Goal: Transaction & Acquisition: Purchase product/service

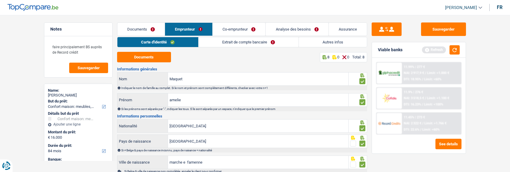
select select "household"
select select "84"
select select "record credits"
click at [249, 42] on link "Extrait de compte bancaire" at bounding box center [248, 42] width 100 height 10
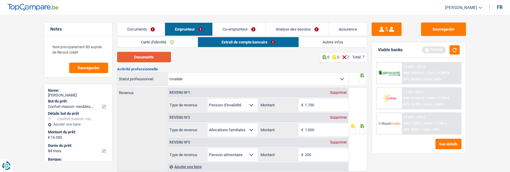
click at [150, 55] on button "Documents" at bounding box center [144, 57] width 54 height 10
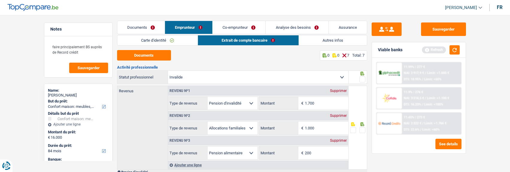
scroll to position [30, 0]
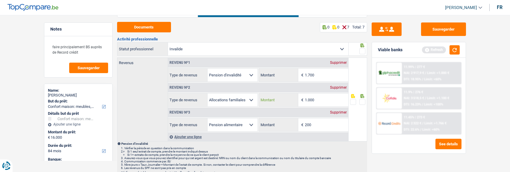
click at [320, 101] on input "1.000" at bounding box center [326, 99] width 43 height 13
type input "1.148"
drag, startPoint x: 362, startPoint y: 98, endPoint x: 372, endPoint y: 72, distance: 27.4
click at [362, 98] on div at bounding box center [362, 101] width 6 height 7
click at [361, 48] on span at bounding box center [362, 51] width 6 height 6
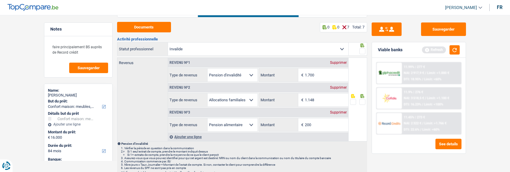
click at [0, 0] on input "radio" at bounding box center [0, 0] width 0 height 0
click at [361, 101] on span at bounding box center [362, 102] width 6 height 6
click at [0, 0] on input "radio" at bounding box center [0, 0] width 0 height 0
click at [321, 76] on input "1.700" at bounding box center [326, 75] width 43 height 13
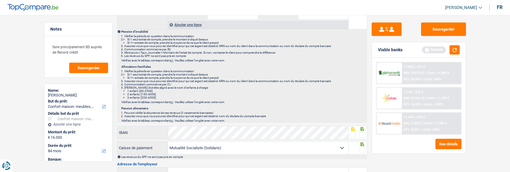
scroll to position [150, 0]
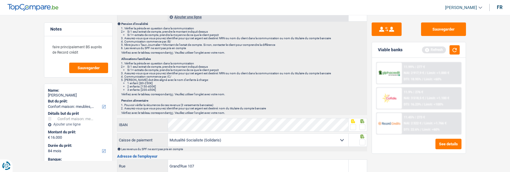
type input "1.392"
drag, startPoint x: 361, startPoint y: 124, endPoint x: 362, endPoint y: 128, distance: 4.3
click at [362, 126] on span at bounding box center [362, 127] width 6 height 6
click at [0, 0] on input "radio" at bounding box center [0, 0] width 0 height 0
click at [362, 139] on span at bounding box center [362, 142] width 6 height 6
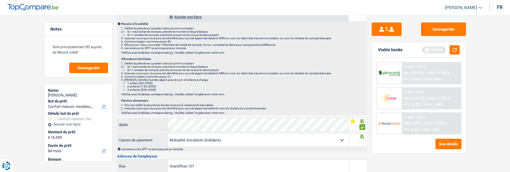
click at [0, 0] on input "radio" at bounding box center [0, 0] width 0 height 0
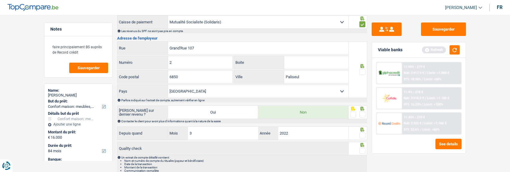
scroll to position [269, 0]
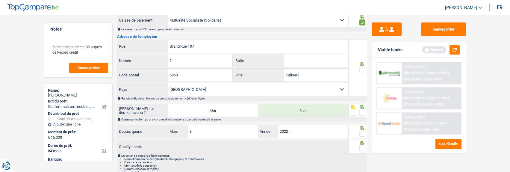
click at [361, 67] on span at bounding box center [362, 70] width 6 height 6
click at [0, 0] on input "radio" at bounding box center [0, 0] width 0 height 0
click at [361, 110] on span at bounding box center [362, 113] width 6 height 6
click at [0, 0] on input "radio" at bounding box center [0, 0] width 0 height 0
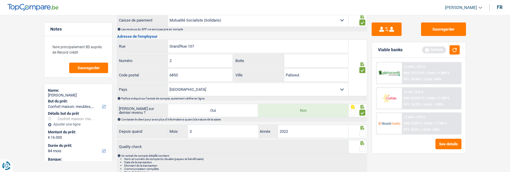
click at [361, 131] on span at bounding box center [362, 134] width 6 height 6
click at [0, 0] on input "radio" at bounding box center [0, 0] width 0 height 0
click at [363, 148] on span at bounding box center [362, 149] width 6 height 6
click at [0, 0] on input "radio" at bounding box center [0, 0] width 0 height 0
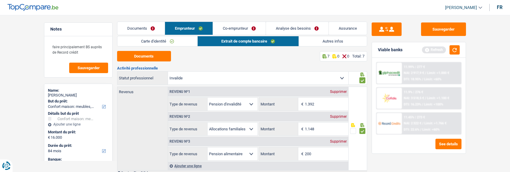
scroll to position [0, 0]
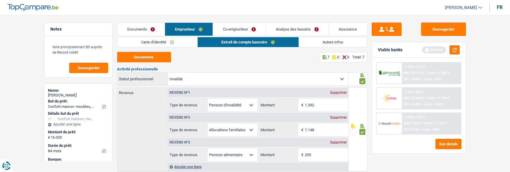
click at [321, 44] on link "Autres infos" at bounding box center [333, 42] width 68 height 10
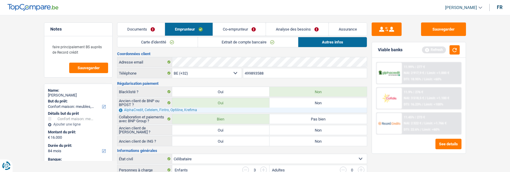
click at [246, 28] on link "Co-emprunteur" at bounding box center [239, 29] width 53 height 13
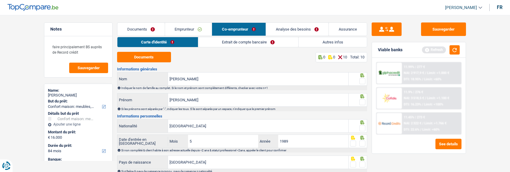
click at [190, 24] on link "Emprunteur" at bounding box center [188, 29] width 47 height 13
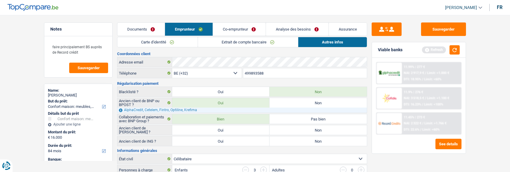
click at [258, 40] on link "Extrait de compte bancaire" at bounding box center [248, 42] width 100 height 10
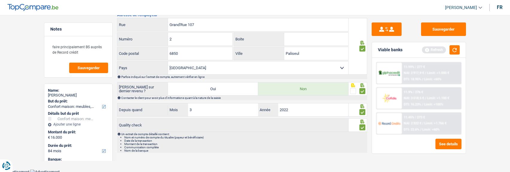
scroll to position [292, 0]
drag, startPoint x: 221, startPoint y: 25, endPoint x: 138, endPoint y: 22, distance: 83.0
click at [138, 22] on div "Grand'Rue 107 Rue" at bounding box center [232, 24] width 231 height 13
type input "Place de la mutualité"
click at [174, 37] on input "2" at bounding box center [200, 38] width 64 height 13
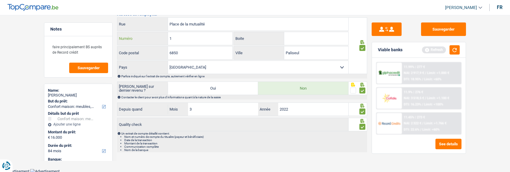
type input "1"
click at [200, 56] on input "6850" at bounding box center [200, 52] width 64 height 13
type input "6870"
drag, startPoint x: 305, startPoint y: 50, endPoint x: 245, endPoint y: 43, distance: 60.3
click at [245, 43] on div "Place de la mutualité Rue 1 Numéro Boite 6870 Code postal Paliseul Ville Belgiq…" at bounding box center [233, 45] width 232 height 57
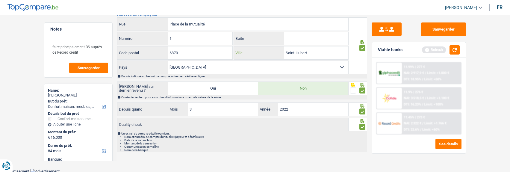
scroll to position [262, 0]
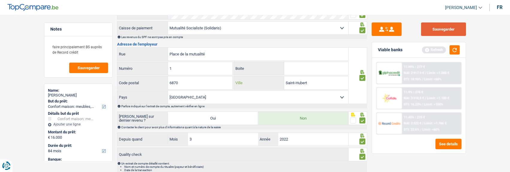
type input "Saint-Hubert"
click at [438, 32] on button "Sauvegarder" at bounding box center [443, 28] width 45 height 13
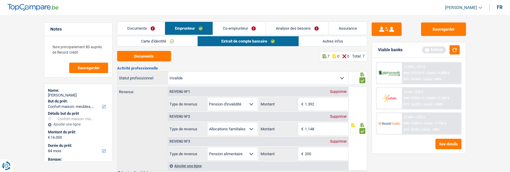
scroll to position [0, 0]
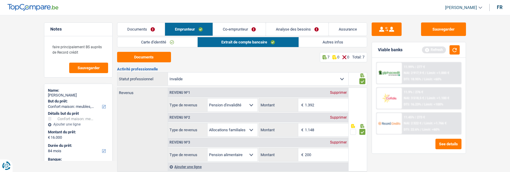
click at [245, 31] on link "Co-emprunteur" at bounding box center [239, 29] width 53 height 13
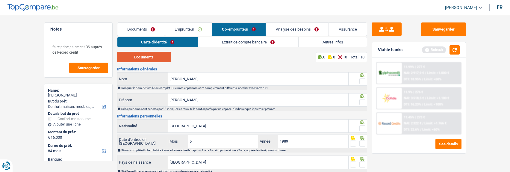
click at [156, 57] on button "Documents" at bounding box center [144, 57] width 54 height 10
click at [362, 79] on span at bounding box center [362, 81] width 6 height 6
click at [0, 0] on input "radio" at bounding box center [0, 0] width 0 height 0
click at [361, 100] on span at bounding box center [362, 102] width 6 height 6
click at [0, 0] on input "radio" at bounding box center [0, 0] width 0 height 0
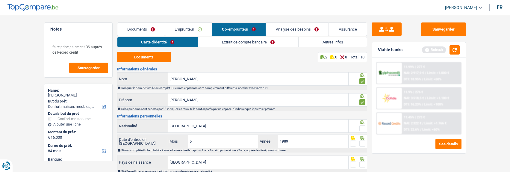
drag, startPoint x: 363, startPoint y: 127, endPoint x: 361, endPoint y: 134, distance: 7.5
click at [362, 127] on span at bounding box center [362, 128] width 6 height 6
click at [0, 0] on input "radio" at bounding box center [0, 0] width 0 height 0
click at [362, 140] on span at bounding box center [362, 143] width 6 height 6
click at [0, 0] on input "radio" at bounding box center [0, 0] width 0 height 0
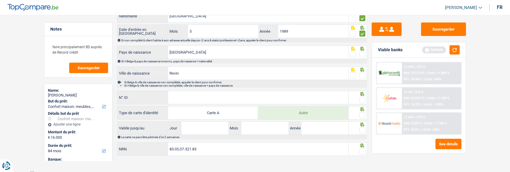
scroll to position [112, 0]
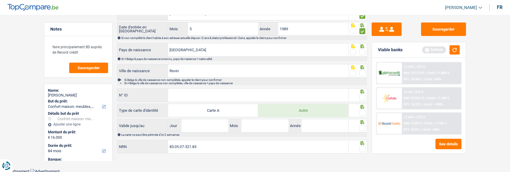
click at [363, 54] on div at bounding box center [362, 51] width 6 height 7
click at [362, 51] on span at bounding box center [362, 52] width 6 height 6
click at [0, 0] on input "radio" at bounding box center [0, 0] width 0 height 0
click at [362, 74] on span at bounding box center [362, 73] width 6 height 6
click at [0, 0] on input "radio" at bounding box center [0, 0] width 0 height 0
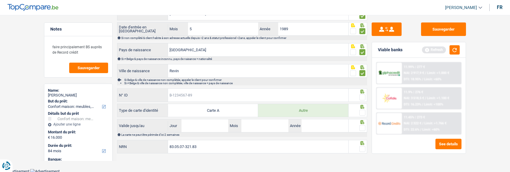
click at [288, 96] on input "N° ID" at bounding box center [258, 95] width 180 height 13
type input "B-5791981-14"
click at [361, 95] on span at bounding box center [362, 97] width 6 height 6
click at [0, 0] on input "radio" at bounding box center [0, 0] width 0 height 0
click at [359, 112] on span at bounding box center [362, 113] width 6 height 6
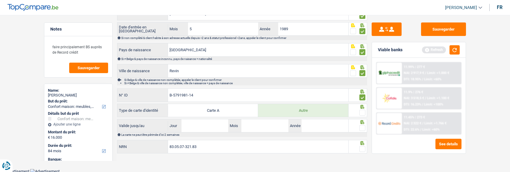
click at [0, 0] on input "radio" at bounding box center [0, 0] width 0 height 0
drag, startPoint x: 211, startPoint y: 119, endPoint x: 210, endPoint y: 124, distance: 5.9
click at [211, 120] on input "Jour" at bounding box center [204, 125] width 47 height 13
type input "31"
type input "01"
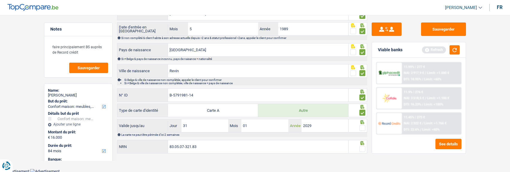
type input "2029"
click at [362, 126] on span at bounding box center [362, 128] width 6 height 6
click at [0, 0] on input "radio" at bounding box center [0, 0] width 0 height 0
click at [362, 148] on span at bounding box center [362, 149] width 6 height 6
click at [0, 0] on input "radio" at bounding box center [0, 0] width 0 height 0
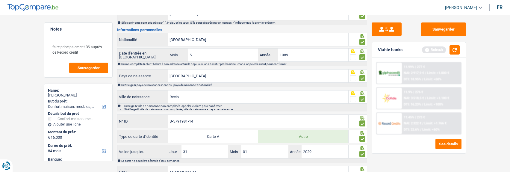
scroll to position [0, 0]
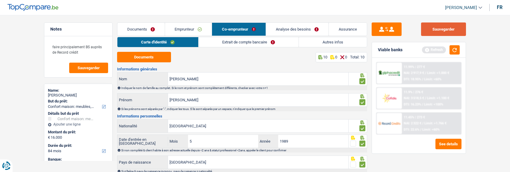
drag, startPoint x: 447, startPoint y: 35, endPoint x: 444, endPoint y: 34, distance: 3.6
click at [447, 35] on button "Sauvegarder" at bounding box center [443, 28] width 45 height 13
click at [271, 41] on link "Extrait de compte bancaire" at bounding box center [248, 42] width 100 height 10
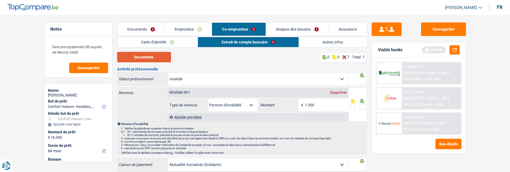
click at [150, 58] on button "Documents" at bounding box center [144, 57] width 54 height 10
drag, startPoint x: 320, startPoint y: 105, endPoint x: 275, endPoint y: 102, distance: 44.7
click at [275, 102] on div "1.300 € Montant" at bounding box center [303, 104] width 89 height 13
type input "1.542"
click at [361, 104] on span at bounding box center [362, 107] width 6 height 6
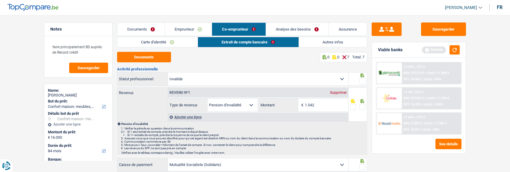
click at [0, 0] on input "radio" at bounding box center [0, 0] width 0 height 0
click at [364, 81] on span at bounding box center [362, 81] width 6 height 6
click at [0, 0] on input "radio" at bounding box center [0, 0] width 0 height 0
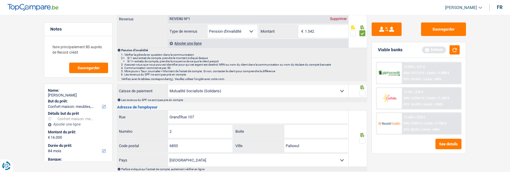
scroll to position [90, 0]
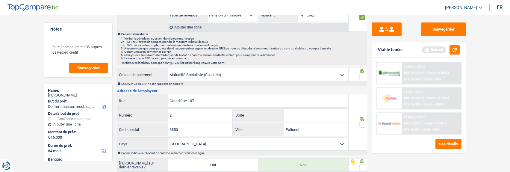
click at [361, 76] on span at bounding box center [362, 77] width 6 height 6
click at [0, 0] on input "radio" at bounding box center [0, 0] width 0 height 0
drag, startPoint x: 230, startPoint y: 90, endPoint x: 218, endPoint y: 97, distance: 14.2
click at [220, 97] on div "Activité professionnelle Ouvrier Employé privé Employé public Invalide Indépend…" at bounding box center [242, 102] width 250 height 251
drag, startPoint x: 216, startPoint y: 100, endPoint x: 36, endPoint y: 118, distance: 180.8
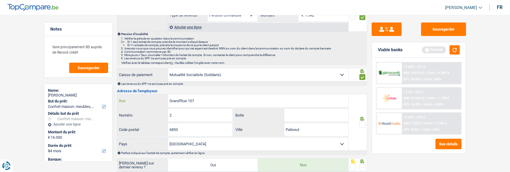
click at [35, 119] on main "Notes faire principalement BS auprès de Record crédit Sauvegarder Name: amelie …" at bounding box center [255, 82] width 510 height 326
type input "Place de la Mutualité"
click at [179, 112] on input "2" at bounding box center [200, 115] width 64 height 13
type input "1"
click at [196, 132] on input "6850" at bounding box center [200, 129] width 64 height 13
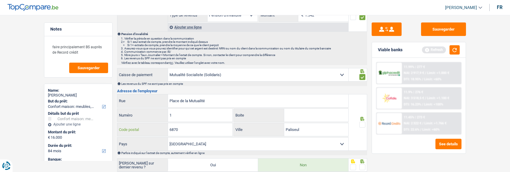
type input "6870"
drag, startPoint x: 302, startPoint y: 127, endPoint x: 270, endPoint y: 128, distance: 31.5
click at [270, 128] on div "Paliseul Ville" at bounding box center [291, 129] width 114 height 13
type input "Saint-hubert"
click at [360, 121] on div at bounding box center [362, 124] width 6 height 7
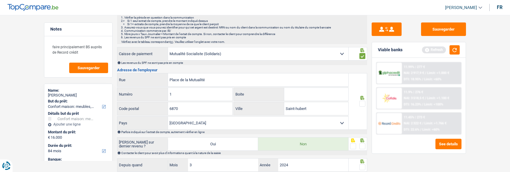
scroll to position [150, 0]
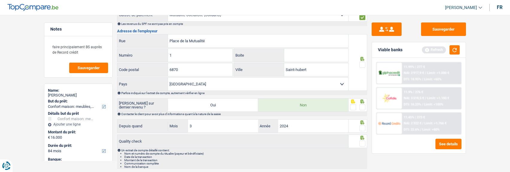
click at [360, 63] on span at bounding box center [362, 65] width 6 height 6
click at [0, 0] on input "radio" at bounding box center [0, 0] width 0 height 0
click at [362, 105] on span at bounding box center [362, 107] width 6 height 6
click at [0, 0] on input "radio" at bounding box center [0, 0] width 0 height 0
click at [362, 128] on span at bounding box center [362, 128] width 6 height 6
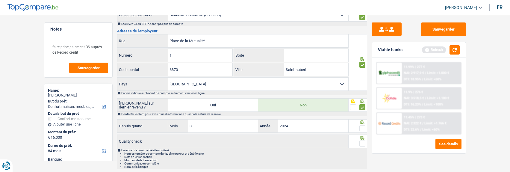
click at [0, 0] on input "radio" at bounding box center [0, 0] width 0 height 0
click at [361, 142] on span at bounding box center [362, 143] width 6 height 6
click at [0, 0] on input "radio" at bounding box center [0, 0] width 0 height 0
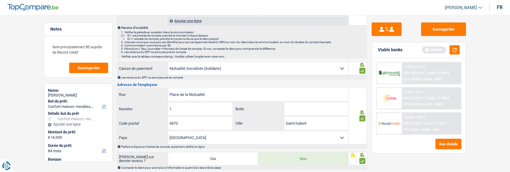
scroll to position [0, 0]
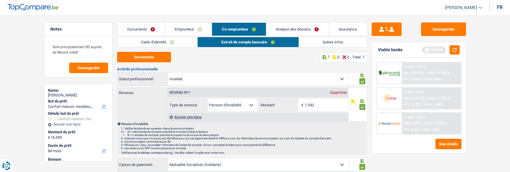
click at [326, 43] on link "Autres infos" at bounding box center [333, 42] width 68 height 10
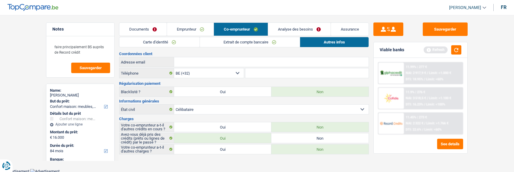
click at [147, 30] on link "Documents" at bounding box center [142, 29] width 47 height 13
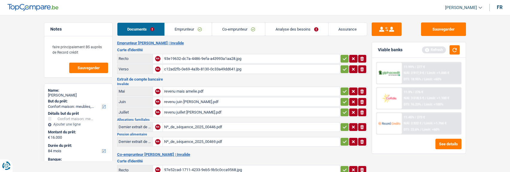
click at [281, 30] on link "Analyse des besoins" at bounding box center [296, 29] width 63 height 13
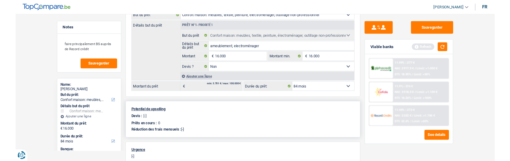
scroll to position [90, 0]
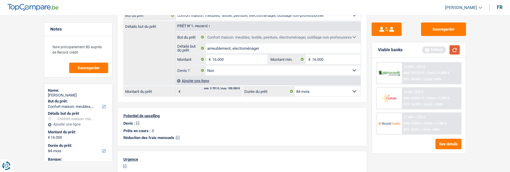
click at [453, 51] on button "button" at bounding box center [454, 49] width 10 height 9
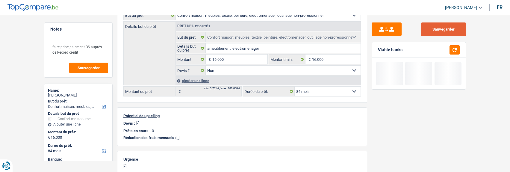
click at [438, 33] on button "Sauvegarder" at bounding box center [443, 28] width 45 height 13
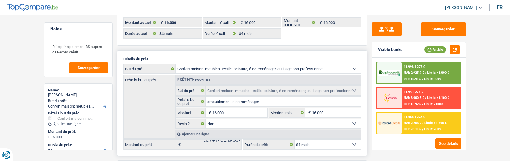
scroll to position [0, 0]
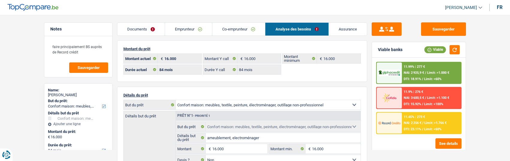
click at [201, 28] on link "Emprunteur" at bounding box center [188, 29] width 47 height 13
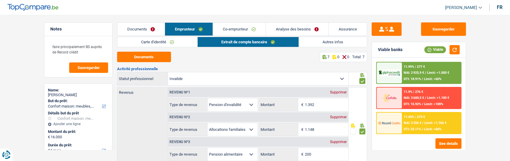
click at [343, 41] on link "Autres infos" at bounding box center [333, 42] width 68 height 10
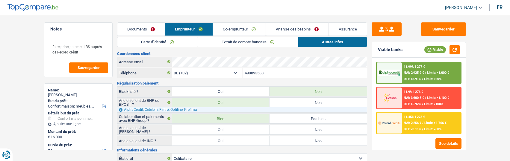
click at [427, 74] on span "Limit: >1.000 €" at bounding box center [438, 73] width 22 height 4
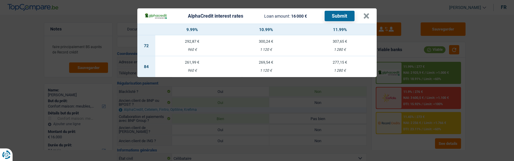
click at [190, 69] on div "960 €" at bounding box center [192, 71] width 74 height 4
select select "alphacredit"
type input "9,99"
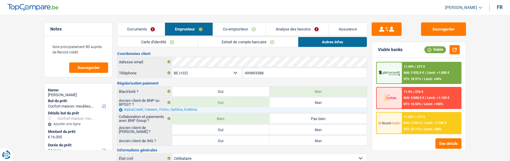
click at [427, 74] on span "Limit: >1.000 €" at bounding box center [438, 73] width 22 height 4
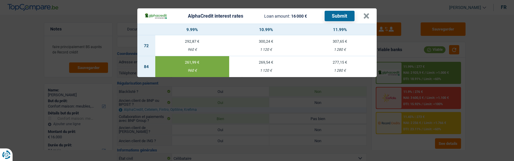
click at [348, 12] on button "Submit" at bounding box center [340, 16] width 30 height 10
click at [365, 13] on button "×" at bounding box center [366, 16] width 6 height 6
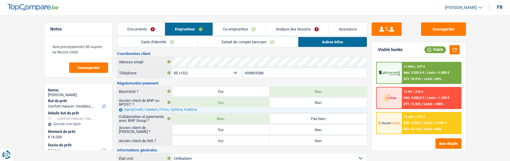
click at [424, 125] on span "Limit: >1.766 €" at bounding box center [435, 123] width 22 height 4
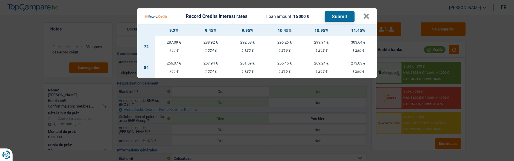
click at [183, 66] on td "256,07 € 944 €" at bounding box center [173, 67] width 37 height 21
select select "record credits"
type input "9,20"
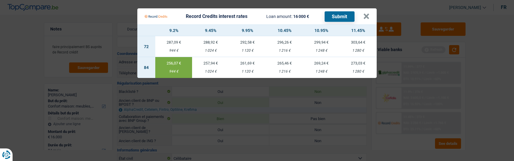
click at [348, 12] on button "Submit" at bounding box center [340, 16] width 30 height 10
click at [369, 13] on button "×" at bounding box center [366, 16] width 6 height 6
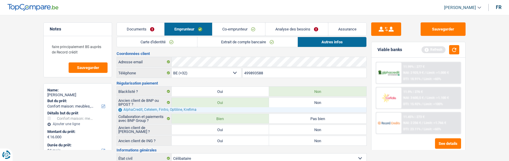
click at [235, 27] on link "Co-emprunteur" at bounding box center [238, 29] width 53 height 13
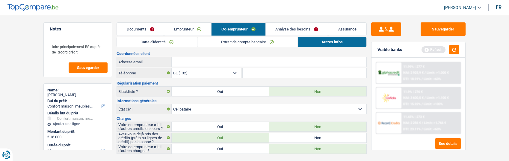
click at [237, 42] on link "Extrait de compte bancaire" at bounding box center [247, 42] width 100 height 10
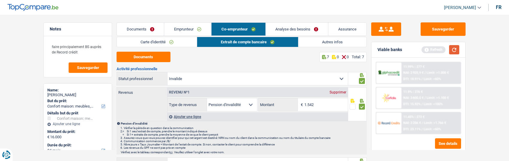
click at [449, 51] on button "button" at bounding box center [454, 49] width 10 height 9
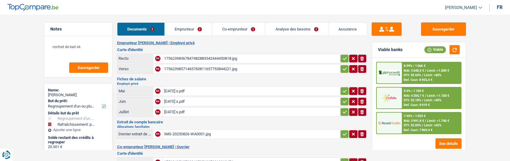
select select "refinancing"
select select "houseOrGarden"
select select "120"
select select "record credits"
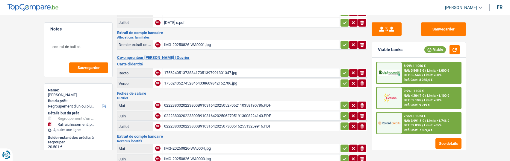
scroll to position [90, 0]
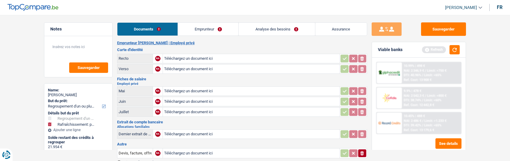
select select "refinancing"
select select "houseOrGarden"
select select "120"
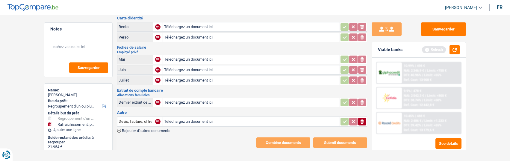
scroll to position [2, 0]
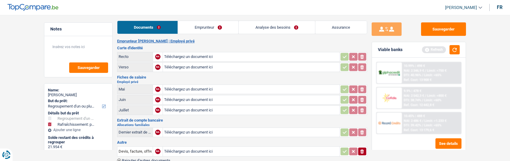
type input "C:\fakepath\ID Rec anabelle.jpg"
type input "C:\fakepath\ID Ver anabelle.jpg"
type input "C:\fakepath\FP 06.jpg"
type input "C:\fakepath\FP 07.jpg"
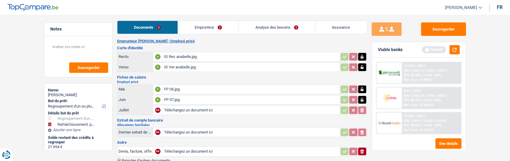
type input "C:\fakepath\FP 08.jpg"
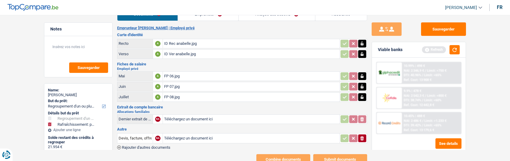
scroll to position [0, 0]
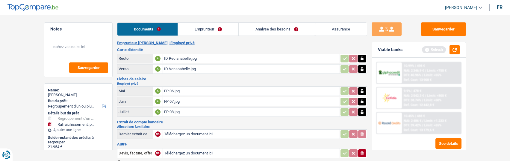
click at [223, 34] on link "Emprunteur" at bounding box center [208, 29] width 60 height 13
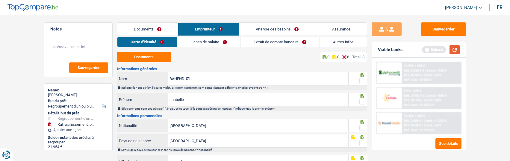
click at [451, 47] on button "button" at bounding box center [454, 49] width 10 height 9
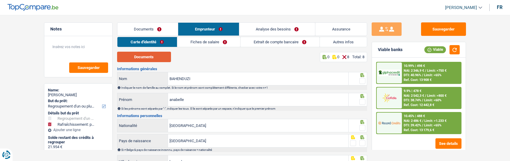
click at [137, 58] on button "Documents" at bounding box center [144, 57] width 54 height 10
click at [358, 78] on fieldset at bounding box center [357, 81] width 15 height 7
click at [361, 80] on span at bounding box center [362, 81] width 6 height 6
click at [0, 0] on input "radio" at bounding box center [0, 0] width 0 height 0
click at [363, 101] on span at bounding box center [362, 102] width 6 height 6
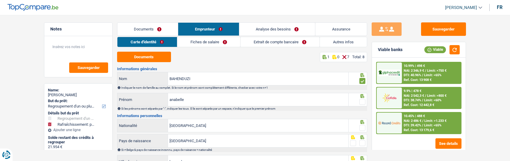
click at [0, 0] on input "radio" at bounding box center [0, 0] width 0 height 0
click at [362, 129] on span at bounding box center [362, 128] width 6 height 6
click at [0, 0] on input "radio" at bounding box center [0, 0] width 0 height 0
click at [362, 140] on span at bounding box center [362, 143] width 6 height 6
click at [0, 0] on input "radio" at bounding box center [0, 0] width 0 height 0
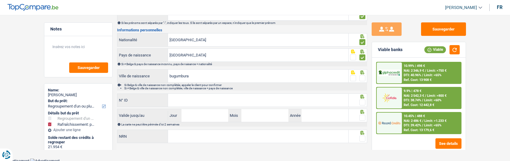
scroll to position [87, 0]
click at [362, 77] on span at bounding box center [362, 78] width 6 height 6
click at [0, 0] on input "radio" at bounding box center [0, 0] width 0 height 0
click at [179, 75] on input "bugumbura" at bounding box center [258, 75] width 180 height 13
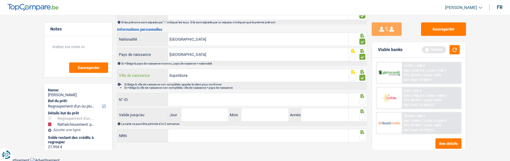
type input "bujumbura"
click at [332, 101] on input "N° ID" at bounding box center [258, 99] width 180 height 13
type input "592-9310126-50"
drag, startPoint x: 364, startPoint y: 98, endPoint x: 263, endPoint y: 122, distance: 103.9
click at [363, 99] on span at bounding box center [362, 102] width 6 height 6
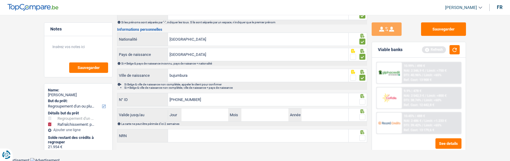
click at [0, 0] on input "radio" at bounding box center [0, 0] width 0 height 0
click at [207, 115] on input "Jour" at bounding box center [204, 115] width 47 height 13
type input "02"
type input "04"
type input "2029"
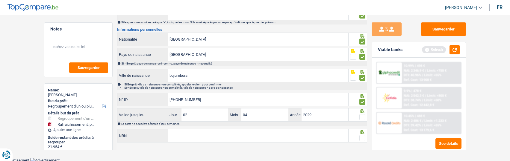
drag, startPoint x: 362, startPoint y: 116, endPoint x: 330, endPoint y: 124, distance: 33.1
click at [361, 116] on span at bounding box center [362, 117] width 6 height 6
click at [0, 0] on input "radio" at bounding box center [0, 0] width 0 height 0
click at [277, 139] on input "NRN" at bounding box center [258, 136] width 180 height 13
type input "81.06.17-444.13"
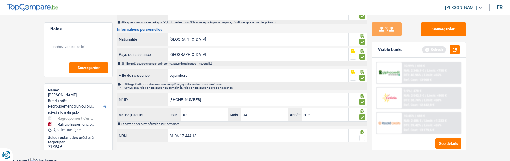
click at [363, 136] on span at bounding box center [362, 138] width 6 height 6
click at [0, 0] on input "radio" at bounding box center [0, 0] width 0 height 0
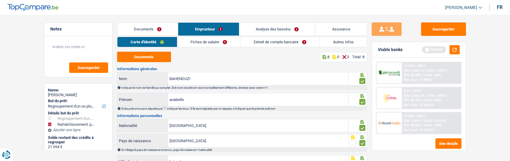
drag, startPoint x: 211, startPoint y: 44, endPoint x: 217, endPoint y: 44, distance: 5.4
click at [211, 44] on link "Fiches de salaire" at bounding box center [208, 42] width 63 height 10
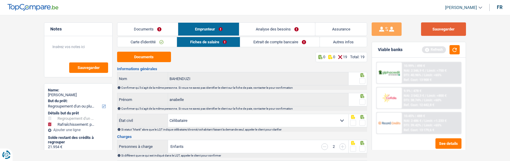
click at [455, 29] on button "Sauvegarder" at bounding box center [443, 28] width 45 height 13
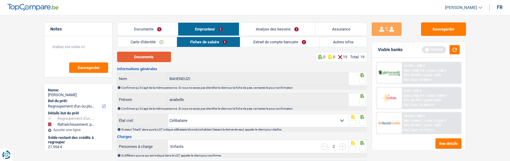
click at [144, 57] on button "Documents" at bounding box center [144, 57] width 54 height 10
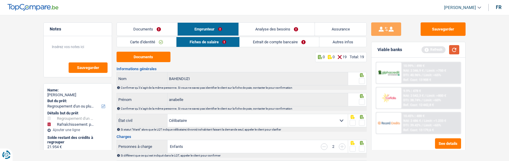
click at [450, 49] on button "button" at bounding box center [454, 49] width 10 height 9
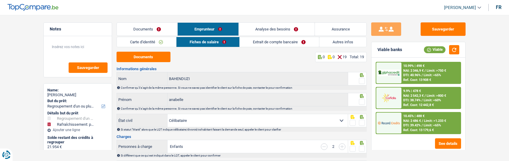
click at [361, 80] on span at bounding box center [362, 81] width 6 height 6
click at [0, 0] on input "radio" at bounding box center [0, 0] width 0 height 0
click at [361, 101] on span at bounding box center [362, 102] width 6 height 6
click at [0, 0] on input "radio" at bounding box center [0, 0] width 0 height 0
click at [359, 123] on span at bounding box center [362, 123] width 6 height 6
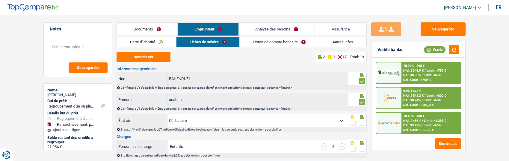
click at [0, 0] on input "radio" at bounding box center [0, 0] width 0 height 0
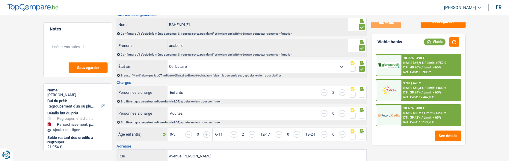
scroll to position [60, 0]
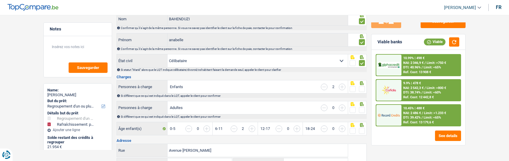
drag, startPoint x: 362, startPoint y: 90, endPoint x: 366, endPoint y: 104, distance: 15.3
click at [362, 91] on div at bounding box center [362, 89] width 6 height 7
click at [362, 107] on span at bounding box center [362, 110] width 6 height 6
click at [0, 0] on input "radio" at bounding box center [0, 0] width 0 height 0
click at [362, 130] on span at bounding box center [362, 131] width 6 height 6
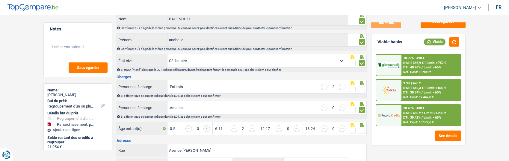
click at [0, 0] on input "radio" at bounding box center [0, 0] width 0 height 0
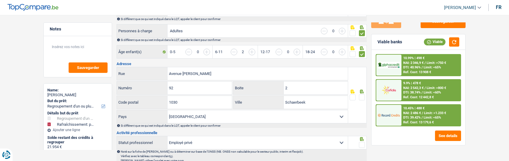
scroll to position [150, 0]
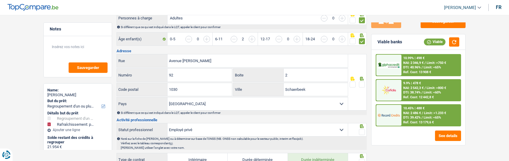
click at [360, 83] on span at bounding box center [362, 85] width 6 height 6
click at [0, 0] on input "radio" at bounding box center [0, 0] width 0 height 0
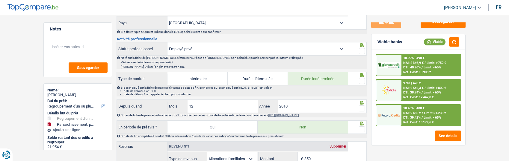
scroll to position [239, 0]
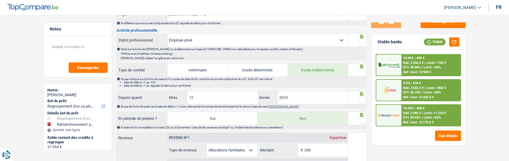
click at [360, 42] on span at bounding box center [362, 43] width 6 height 6
click at [0, 0] on input "radio" at bounding box center [0, 0] width 0 height 0
click at [363, 71] on span at bounding box center [362, 72] width 6 height 6
click at [0, 0] on input "radio" at bounding box center [0, 0] width 0 height 0
click at [364, 97] on span at bounding box center [362, 100] width 6 height 6
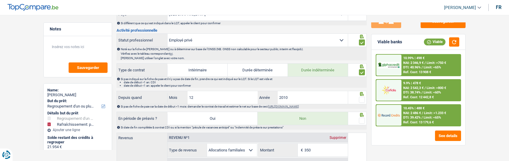
click at [0, 0] on input "radio" at bounding box center [0, 0] width 0 height 0
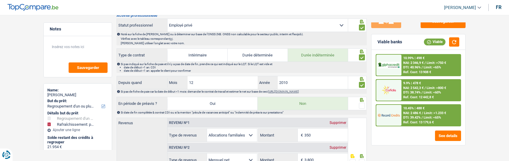
scroll to position [269, 0]
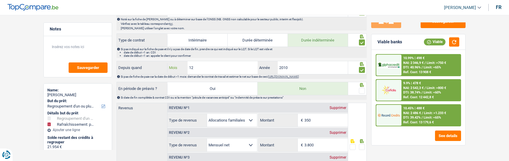
drag, startPoint x: 204, startPoint y: 63, endPoint x: 110, endPoint y: 59, distance: 94.4
click at [110, 60] on div "Notes Sauvegarder Name: anabelle BAHENDUZI But du prêt: Confort maison: meubles…" at bounding box center [254, 97] width 431 height 688
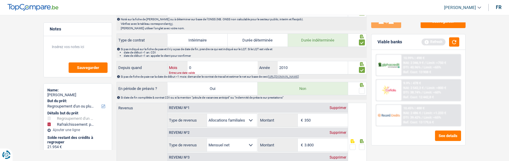
type input "09"
click at [362, 89] on span at bounding box center [362, 91] width 6 height 6
click at [0, 0] on input "radio" at bounding box center [0, 0] width 0 height 0
click at [331, 145] on input "3.800" at bounding box center [325, 145] width 43 height 13
type input "3.874"
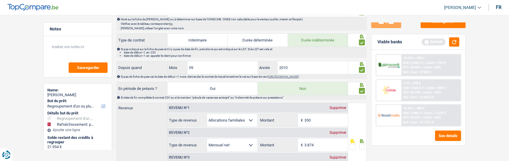
click at [361, 147] on span at bounding box center [362, 147] width 6 height 6
click at [0, 0] on input "radio" at bounding box center [0, 0] width 0 height 0
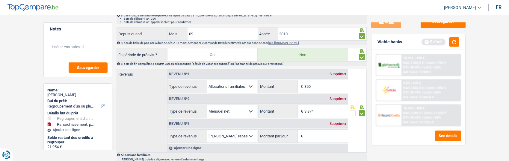
scroll to position [359, 0]
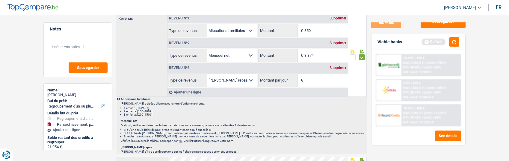
click at [340, 66] on div "Supprimer" at bounding box center [338, 68] width 20 height 4
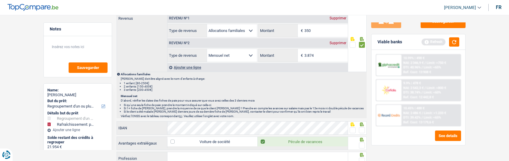
click at [335, 16] on div "Supprimer" at bounding box center [338, 18] width 20 height 4
select select "netSalary"
type input "3.874"
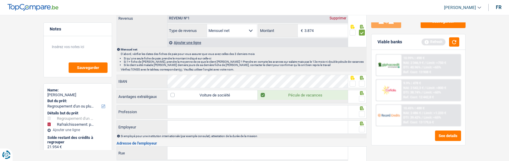
click at [362, 82] on span at bounding box center [362, 84] width 6 height 6
click at [0, 0] on input "radio" at bounding box center [0, 0] width 0 height 0
drag, startPoint x: 362, startPoint y: 95, endPoint x: 351, endPoint y: 105, distance: 14.7
click at [361, 97] on span at bounding box center [362, 99] width 6 height 6
click at [0, 0] on input "radio" at bounding box center [0, 0] width 0 height 0
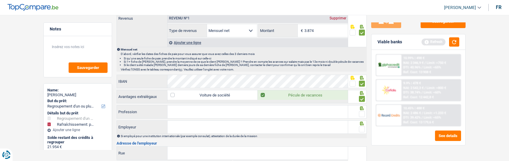
click at [319, 108] on input "Profession" at bounding box center [257, 112] width 180 height 13
type input "Infirmier en chef en hôpital"
click at [360, 112] on span at bounding box center [362, 114] width 6 height 6
click at [0, 0] on input "radio" at bounding box center [0, 0] width 0 height 0
click at [243, 131] on input "Employeur" at bounding box center [257, 127] width 180 height 13
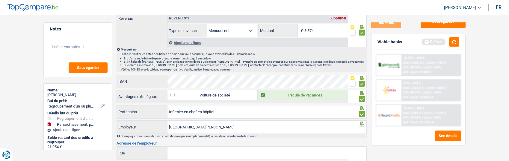
type input "Centre Hospitalier E. Cavell"
click at [361, 127] on span at bounding box center [362, 130] width 6 height 6
click at [0, 0] on input "radio" at bounding box center [0, 0] width 0 height 0
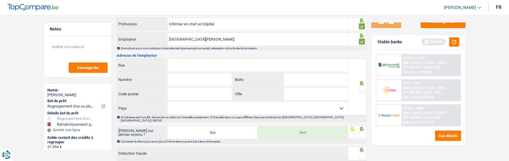
scroll to position [449, 0]
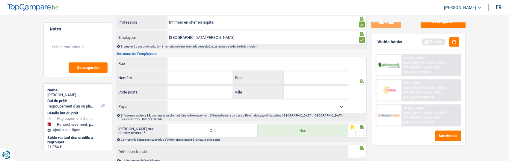
click at [210, 62] on input "Rue" at bounding box center [257, 63] width 180 height 13
type input "Bld du Triomphe"
click at [188, 78] on input "Numéro" at bounding box center [199, 78] width 64 height 13
type input "201"
click at [207, 92] on input "Code postal" at bounding box center [199, 92] width 64 height 13
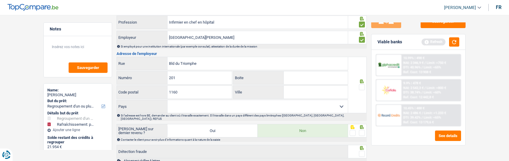
type input "1160"
click at [309, 94] on input "Ville" at bounding box center [315, 92] width 64 height 13
type input "Bruxelles"
click at [363, 86] on span at bounding box center [362, 87] width 6 height 6
click at [0, 0] on input "radio" at bounding box center [0, 0] width 0 height 0
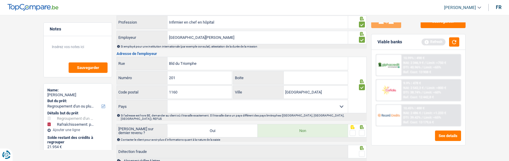
click at [321, 105] on select "Belgique France Allemagne Italie Luxembourg Pays-Bas Espagne Suisse Sélectionne…" at bounding box center [257, 106] width 180 height 13
select select "BE"
click at [167, 100] on select "Belgique France Allemagne Italie Luxembourg Pays-Bas Espagne Suisse Sélectionne…" at bounding box center [257, 106] width 180 height 13
click at [360, 130] on span at bounding box center [362, 133] width 6 height 6
click at [0, 0] on input "radio" at bounding box center [0, 0] width 0 height 0
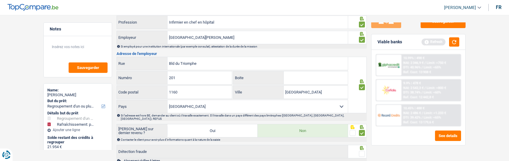
click at [359, 151] on span at bounding box center [362, 154] width 6 height 6
click at [0, 0] on input "radio" at bounding box center [0, 0] width 0 height 0
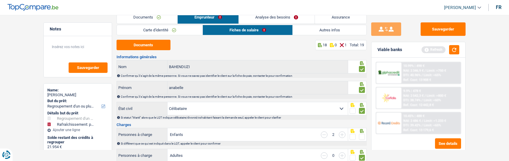
scroll to position [30, 0]
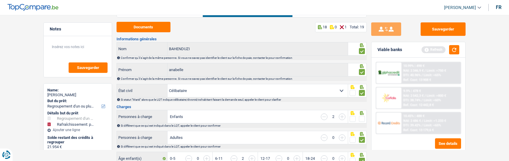
click at [361, 118] on span at bounding box center [362, 119] width 6 height 6
click at [0, 0] on input "radio" at bounding box center [0, 0] width 0 height 0
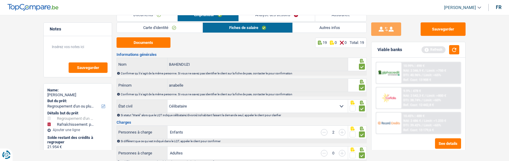
scroll to position [0, 0]
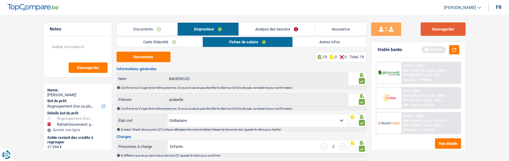
click at [453, 32] on button "Sauvegarder" at bounding box center [442, 28] width 45 height 13
click at [292, 31] on link "Analyse des besoins" at bounding box center [277, 29] width 76 height 13
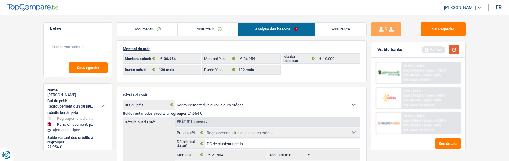
click at [454, 50] on button "button" at bounding box center [454, 49] width 10 height 9
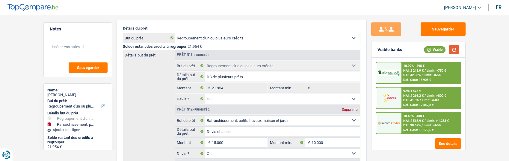
scroll to position [60, 0]
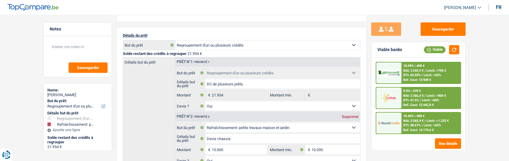
click at [423, 100] on span "Limit: <60%" at bounding box center [429, 100] width 17 height 4
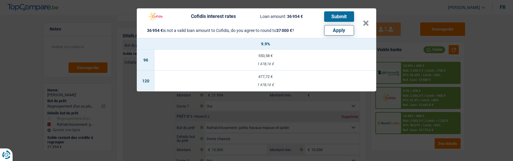
click at [352, 29] on button "Apply" at bounding box center [339, 30] width 30 height 10
type input "15.046"
type input "37.000"
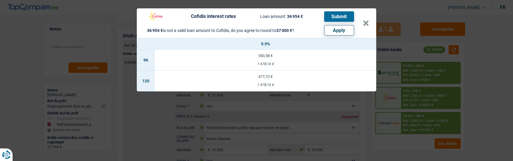
select select "other"
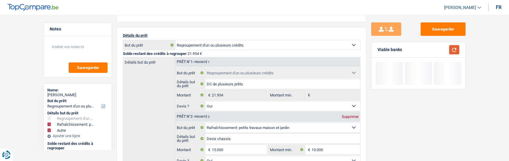
click at [451, 49] on button "button" at bounding box center [454, 49] width 10 height 9
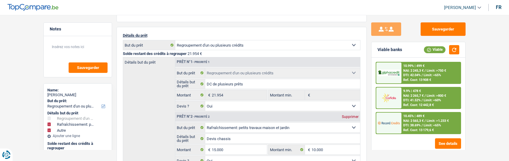
click at [415, 95] on span "NAI: 2 265,7 €" at bounding box center [413, 96] width 20 height 4
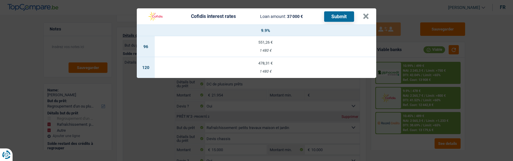
click at [271, 62] on div "478,31 €" at bounding box center [265, 63] width 221 height 4
select select "cofidis"
type input "9,90"
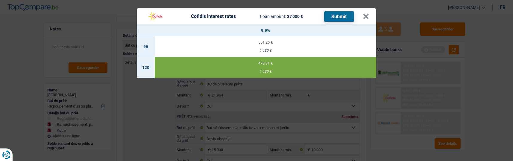
click at [343, 13] on button "Submit" at bounding box center [339, 16] width 30 height 10
click at [366, 13] on button "×" at bounding box center [366, 16] width 6 height 6
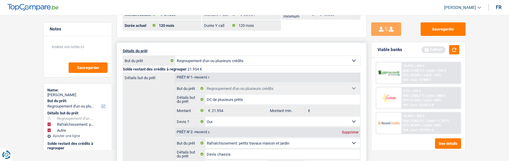
scroll to position [0, 0]
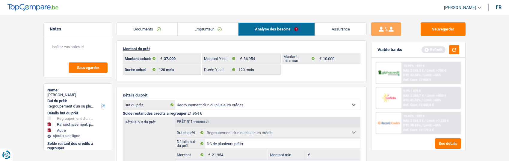
click at [145, 31] on link "Documents" at bounding box center [147, 29] width 61 height 13
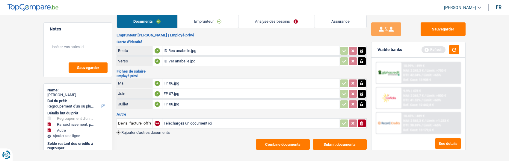
scroll to position [10, 0]
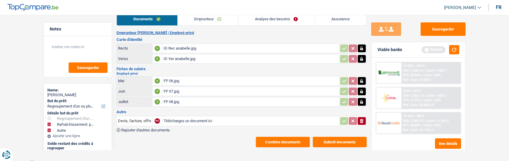
click at [342, 138] on button "Submit documents" at bounding box center [339, 142] width 54 height 10
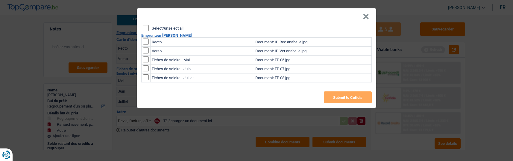
click at [145, 26] on input "Select/unselect all" at bounding box center [146, 28] width 6 height 6
checkbox input "true"
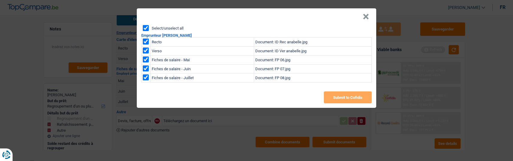
checkbox input "true"
click at [332, 92] on button "Submit to Cofidis" at bounding box center [348, 98] width 48 height 12
click at [367, 15] on button "×" at bounding box center [366, 17] width 6 height 6
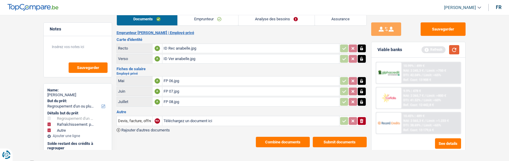
click at [454, 47] on button "button" at bounding box center [454, 49] width 10 height 9
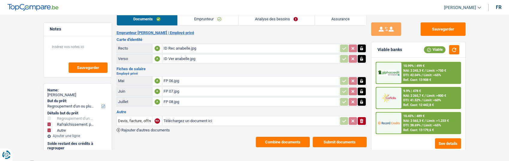
click at [415, 122] on span "NAI: 2 565,3 €" at bounding box center [413, 121] width 20 height 4
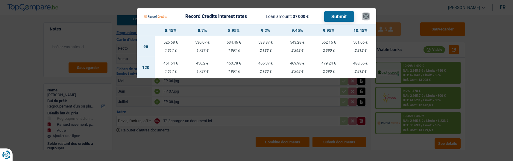
click at [368, 16] on button "×" at bounding box center [366, 16] width 6 height 6
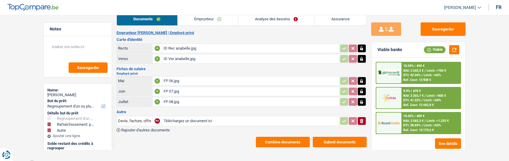
click at [282, 22] on link "Analyse des besoins" at bounding box center [276, 19] width 76 height 13
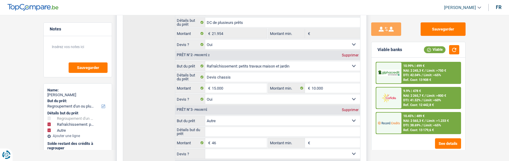
scroll to position [130, 0]
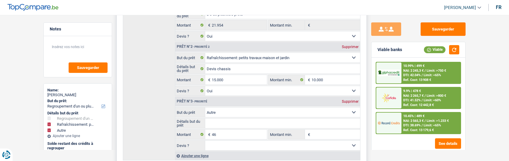
click at [355, 101] on div "Supprimer" at bounding box center [350, 102] width 20 height 4
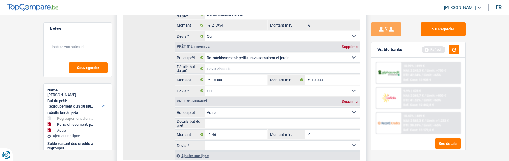
type input "15.000"
type input "36.954"
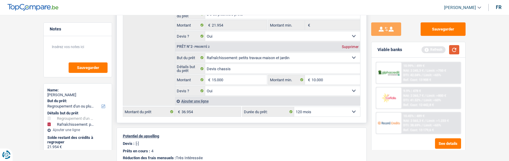
click at [450, 48] on button "button" at bounding box center [454, 49] width 10 height 9
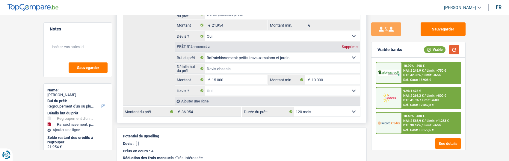
click at [453, 47] on button "button" at bounding box center [454, 49] width 10 height 9
click at [419, 122] on span "NAI: 2 565,9 €" at bounding box center [413, 121] width 20 height 4
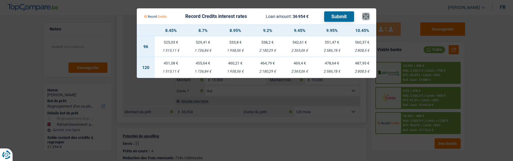
click at [368, 13] on button "×" at bounding box center [366, 16] width 6 height 6
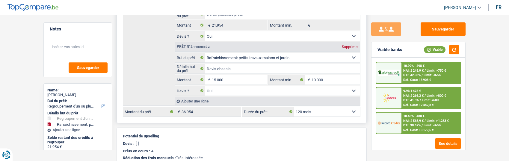
click at [410, 125] on span "DTI: 38.67%" at bounding box center [411, 126] width 17 height 4
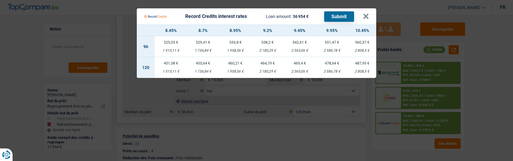
click at [210, 65] on td "455,64 € 1 736,84 €" at bounding box center [203, 67] width 32 height 21
select select "record credits"
type input "8,70"
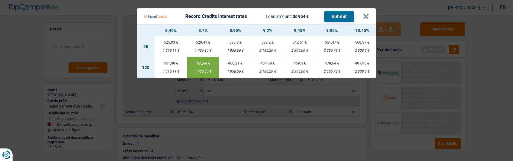
click at [338, 16] on button "Submit" at bounding box center [339, 16] width 30 height 10
click at [367, 13] on button "×" at bounding box center [366, 16] width 6 height 6
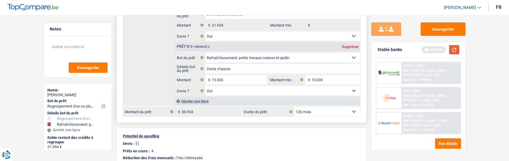
click at [457, 47] on button "button" at bounding box center [454, 49] width 10 height 9
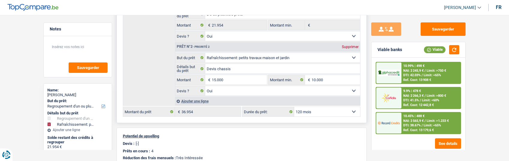
click at [409, 74] on span "DTI: 42.03%" at bounding box center [411, 75] width 17 height 4
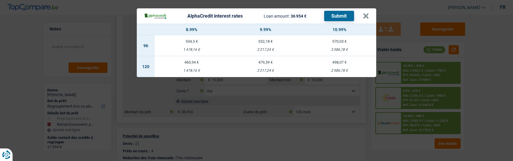
click at [186, 63] on td "460,94 € 1 478,16 €" at bounding box center [192, 66] width 74 height 21
select select "alphacredit"
type input "8,99"
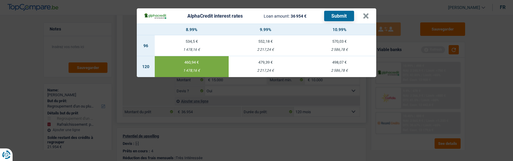
click at [336, 14] on button "Submit" at bounding box center [339, 16] width 30 height 10
click at [363, 14] on div "AlphaCredit interest rates Loan amount: 36 954 € Submit" at bounding box center [253, 16] width 219 height 10
drag, startPoint x: 367, startPoint y: 14, endPoint x: 371, endPoint y: 22, distance: 8.0
click at [367, 15] on button "×" at bounding box center [366, 16] width 6 height 6
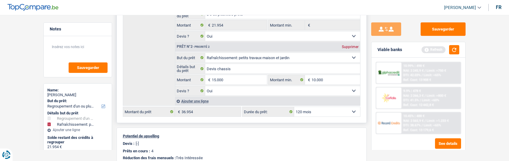
click at [421, 98] on div "9.9% | 478 € NAI: 2 266,3 € / Limit: >800 € DTI: 41.5% / Limit: <60% Ref. Cost:…" at bounding box center [430, 98] width 59 height 21
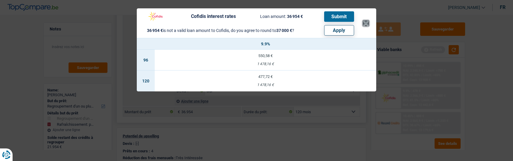
click at [368, 20] on button "×" at bounding box center [366, 23] width 6 height 6
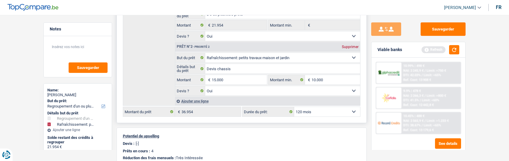
click at [426, 116] on div "10.45% | 488 € NAI: 2 565,9 € / Limit: >1.233 € DTI: 38.67% / Limit: <65% Ref. …" at bounding box center [430, 123] width 59 height 21
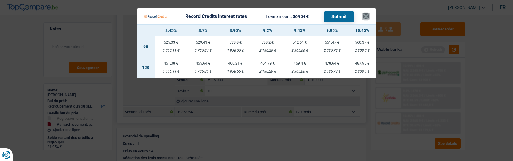
click at [366, 13] on button "×" at bounding box center [366, 16] width 6 height 6
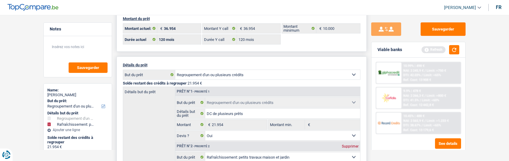
scroll to position [0, 0]
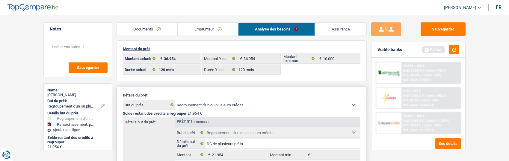
click at [217, 30] on link "Emprunteur" at bounding box center [207, 29] width 60 height 13
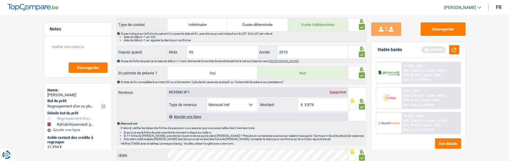
scroll to position [299, 0]
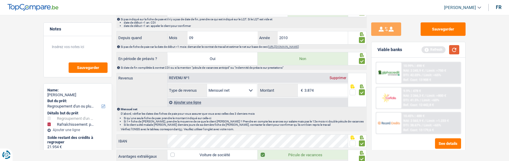
click at [453, 47] on button "button" at bounding box center [454, 49] width 10 height 9
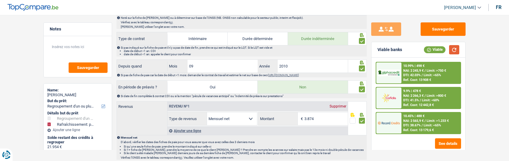
scroll to position [269, 0]
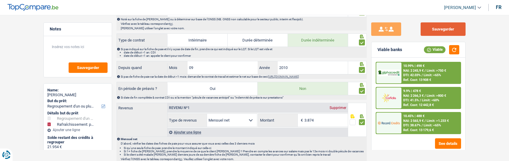
click at [451, 31] on button "Sauvegarder" at bounding box center [442, 28] width 45 height 13
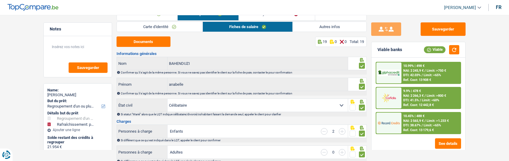
scroll to position [0, 0]
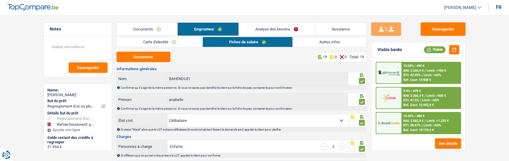
click at [138, 33] on link "Documents" at bounding box center [147, 29] width 60 height 13
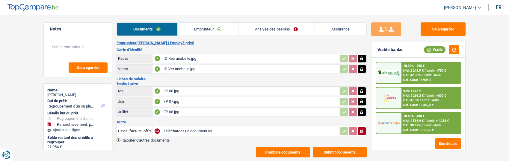
click at [286, 149] on button "Combine documents" at bounding box center [283, 152] width 54 height 10
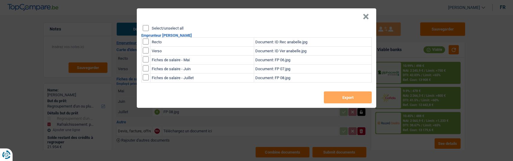
click at [144, 26] on input "Select/unselect all" at bounding box center [146, 28] width 6 height 6
checkbox input "true"
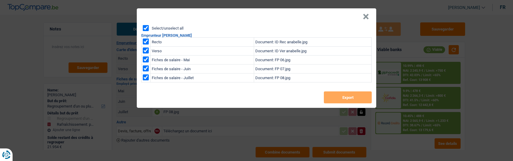
checkbox input "true"
click at [341, 94] on button "Export" at bounding box center [348, 98] width 48 height 12
click at [364, 16] on button "×" at bounding box center [366, 17] width 6 height 6
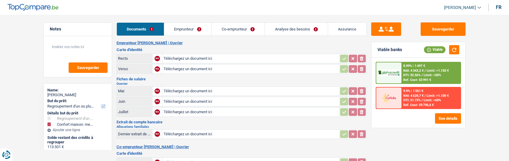
select select "refinancing"
select select "household"
select select "120"
select select "alphacredit"
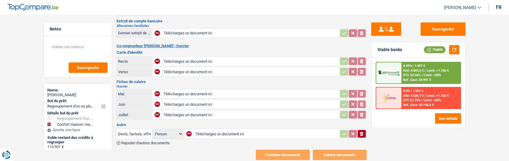
scroll to position [111, 0]
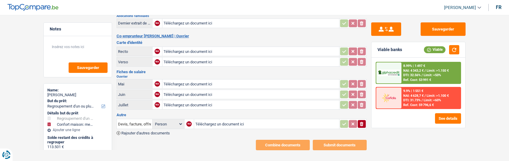
type input "C:\fakepath\fp07 Imane.jpg"
type input "C:\fakepath\fp06 Imane.jpg"
type input "C:\fakepath\fp05 Imane.jpg"
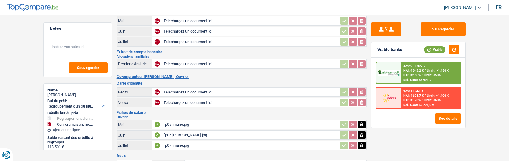
scroll to position [81, 0]
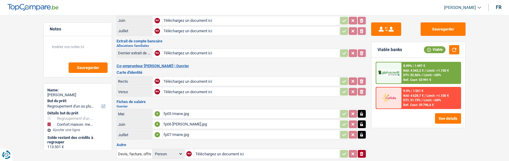
type input "C:\fakepath\Id rec Imane.jpg"
type input "C:\fakepath\Id ver Imane.jpg"
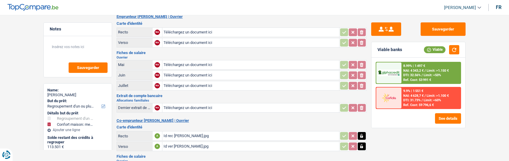
scroll to position [0, 0]
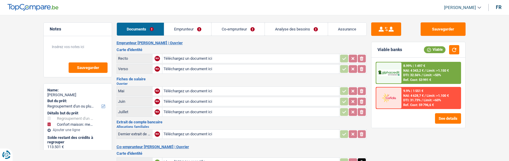
type input "C:\fakepath\ID rec derouich.jpg"
type input "C:\fakepath\ID ver derouich.jpg"
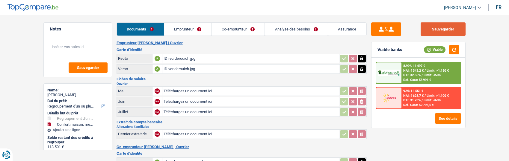
click at [444, 26] on button "Sauvegarder" at bounding box center [442, 28] width 45 height 13
type input "C:\fakepath\FP05 ahmed.jpg"
type input "C:\fakepath\FP06 ahmed.jpg"
click at [433, 26] on button "Sauvegarder" at bounding box center [442, 28] width 45 height 13
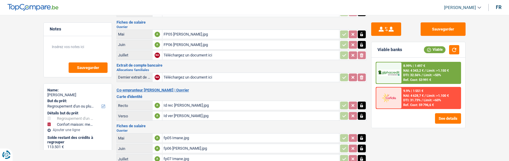
scroll to position [60, 0]
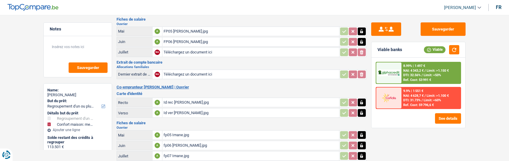
click at [195, 48] on input "Téléchargez un document ici" at bounding box center [250, 52] width 174 height 9
type input "C:\fakepath\combinepdf (2).pdf"
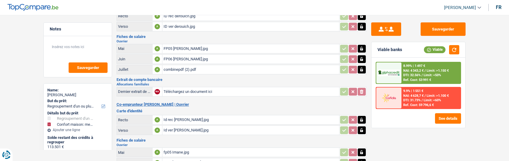
scroll to position [0, 0]
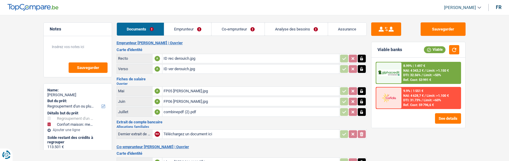
click at [192, 28] on link "Emprunteur" at bounding box center [187, 29] width 47 height 13
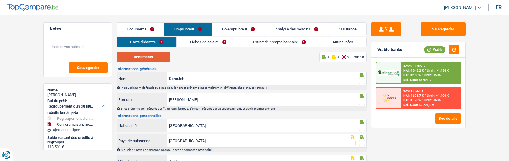
click at [154, 57] on button "Documents" at bounding box center [143, 57] width 54 height 10
click at [358, 81] on fieldset at bounding box center [356, 81] width 15 height 7
click at [361, 98] on div at bounding box center [362, 101] width 6 height 7
click at [361, 79] on span at bounding box center [362, 81] width 6 height 6
click at [0, 0] on input "radio" at bounding box center [0, 0] width 0 height 0
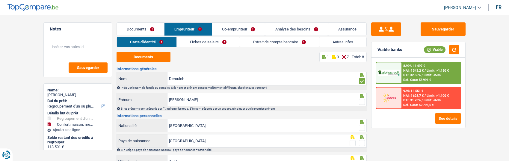
drag, startPoint x: 362, startPoint y: 100, endPoint x: 359, endPoint y: 108, distance: 8.3
click at [361, 104] on span at bounding box center [362, 102] width 6 height 6
click at [0, 0] on input "radio" at bounding box center [0, 0] width 0 height 0
click at [361, 127] on span at bounding box center [362, 128] width 6 height 6
click at [0, 0] on input "radio" at bounding box center [0, 0] width 0 height 0
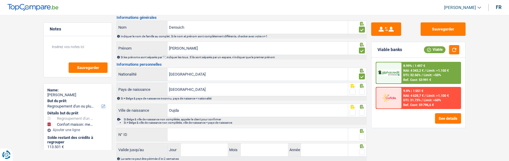
scroll to position [60, 0]
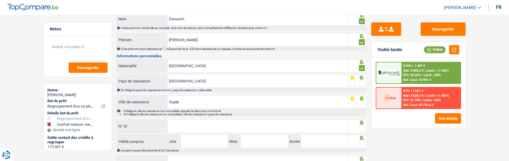
click at [359, 81] on span at bounding box center [362, 84] width 6 height 6
click at [0, 0] on input "radio" at bounding box center [0, 0] width 0 height 0
click at [362, 102] on span at bounding box center [362, 104] width 6 height 6
click at [0, 0] on input "radio" at bounding box center [0, 0] width 0 height 0
click at [340, 125] on input "N° ID" at bounding box center [257, 126] width 180 height 13
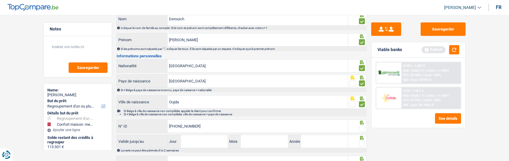
type input "595-3124842-05"
drag, startPoint x: 361, startPoint y: 126, endPoint x: 313, endPoint y: 138, distance: 49.7
click at [361, 127] on span at bounding box center [362, 129] width 6 height 6
click at [0, 0] on input "radio" at bounding box center [0, 0] width 0 height 0
click at [216, 141] on input "Jour" at bounding box center [204, 141] width 47 height 13
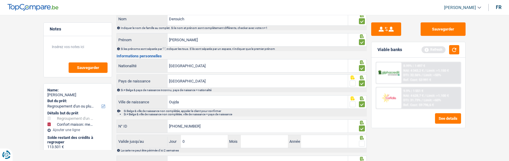
type input "05"
type input "12"
type input "2034"
click at [362, 141] on span at bounding box center [362, 144] width 6 height 6
click at [0, 0] on input "radio" at bounding box center [0, 0] width 0 height 0
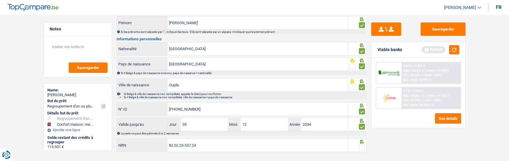
scroll to position [87, 0]
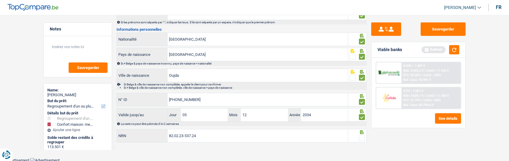
click at [362, 135] on span at bounding box center [362, 138] width 6 height 6
click at [0, 0] on input "radio" at bounding box center [0, 0] width 0 height 0
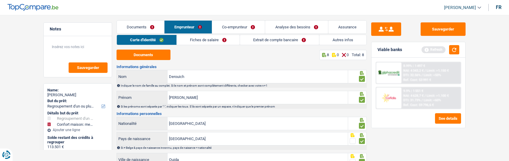
scroll to position [0, 0]
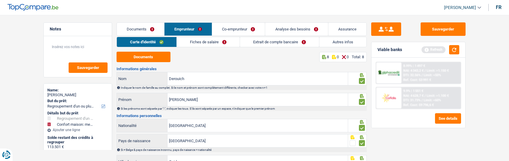
click at [221, 44] on link "Fiches de salaire" at bounding box center [208, 42] width 63 height 10
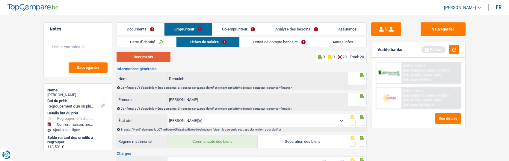
click at [160, 59] on button "Documents" at bounding box center [143, 57] width 54 height 10
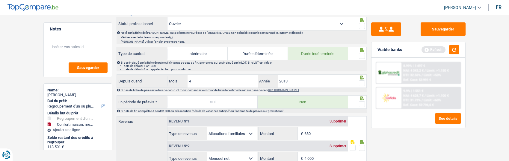
scroll to position [329, 0]
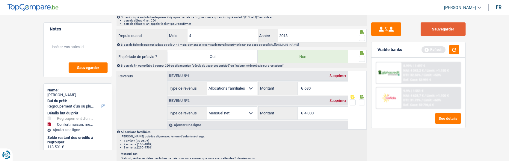
click at [450, 24] on button "Sauvegarder" at bounding box center [442, 28] width 45 height 13
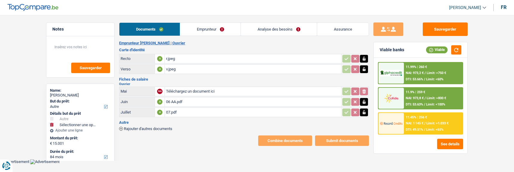
select select "other"
select select "84"
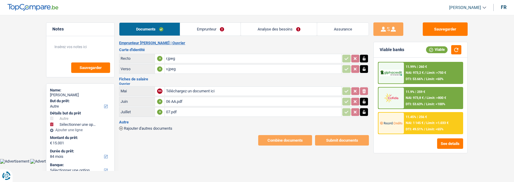
click at [214, 29] on link "Emprunteur" at bounding box center [210, 29] width 60 height 13
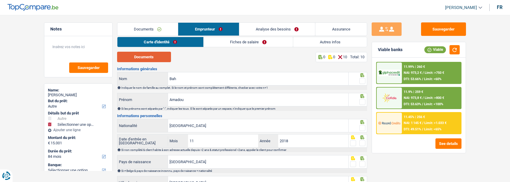
click at [153, 58] on button "Documents" at bounding box center [144, 57] width 54 height 10
click at [361, 80] on span at bounding box center [362, 81] width 6 height 6
click at [0, 0] on input "radio" at bounding box center [0, 0] width 0 height 0
click at [362, 99] on span at bounding box center [362, 102] width 6 height 6
click at [0, 0] on input "radio" at bounding box center [0, 0] width 0 height 0
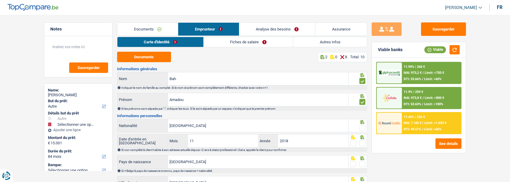
click at [363, 125] on span at bounding box center [362, 128] width 6 height 6
click at [0, 0] on input "radio" at bounding box center [0, 0] width 0 height 0
click at [197, 103] on input "Amadou" at bounding box center [258, 99] width 180 height 13
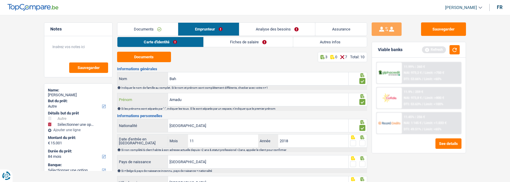
type input "Amadu"
click at [360, 140] on span at bounding box center [362, 143] width 6 height 6
click at [0, 0] on input "radio" at bounding box center [0, 0] width 0 height 0
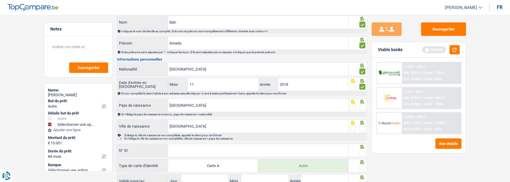
scroll to position [60, 0]
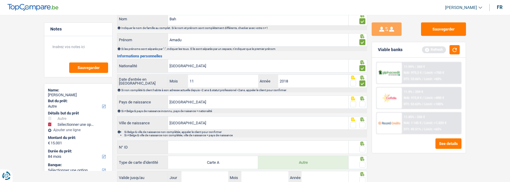
drag, startPoint x: 362, startPoint y: 105, endPoint x: 364, endPoint y: 117, distance: 12.1
click at [362, 107] on div at bounding box center [357, 101] width 19 height 13
click at [360, 122] on span at bounding box center [362, 125] width 6 height 6
click at [0, 0] on input "radio" at bounding box center [0, 0] width 0 height 0
click at [362, 106] on div at bounding box center [362, 104] width 6 height 7
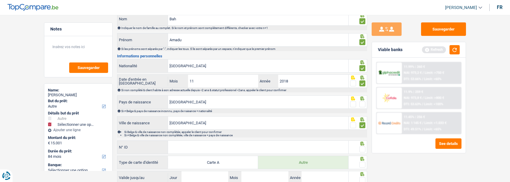
click at [360, 103] on span at bounding box center [362, 104] width 6 height 6
click at [0, 0] on input "radio" at bounding box center [0, 0] width 0 height 0
click at [251, 148] on input "N° ID" at bounding box center [258, 147] width 180 height 13
type input "B-5922195-54"
drag, startPoint x: 364, startPoint y: 148, endPoint x: 360, endPoint y: 166, distance: 17.9
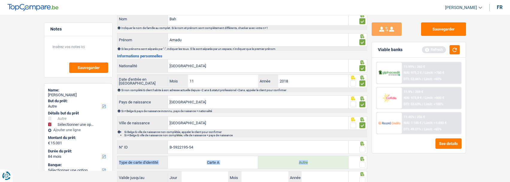
click at [362, 159] on div "Informations générales Bah Nom Indiquer le nom de famille au complet. Si le nom…" at bounding box center [242, 106] width 250 height 199
click at [361, 163] on span at bounding box center [362, 165] width 6 height 6
click at [0, 0] on input "radio" at bounding box center [0, 0] width 0 height 0
click at [361, 148] on span at bounding box center [362, 150] width 6 height 6
click at [0, 0] on input "radio" at bounding box center [0, 0] width 0 height 0
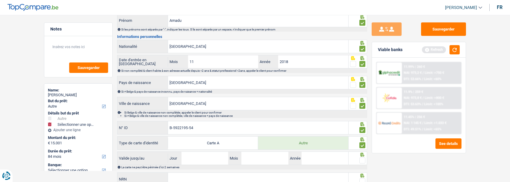
scroll to position [102, 0]
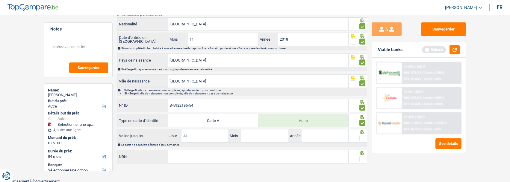
click at [210, 133] on input "Jour" at bounding box center [204, 136] width 47 height 13
type input "02"
type input "04"
type input "2029"
drag, startPoint x: 359, startPoint y: 136, endPoint x: 283, endPoint y: 151, distance: 78.4
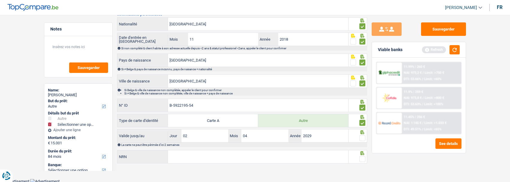
click at [357, 137] on fieldset at bounding box center [357, 138] width 15 height 7
click at [245, 158] on input "NRN" at bounding box center [258, 157] width 180 height 13
click at [361, 137] on span at bounding box center [362, 138] width 6 height 6
click at [0, 0] on input "radio" at bounding box center [0, 0] width 0 height 0
click at [257, 155] on input "NRN" at bounding box center [258, 157] width 180 height 13
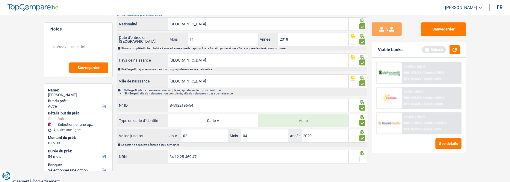
type input "84.12.25-469.47"
click at [360, 157] on span at bounding box center [362, 159] width 6 height 6
click at [0, 0] on input "radio" at bounding box center [0, 0] width 0 height 0
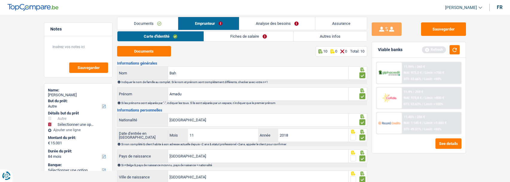
scroll to position [0, 0]
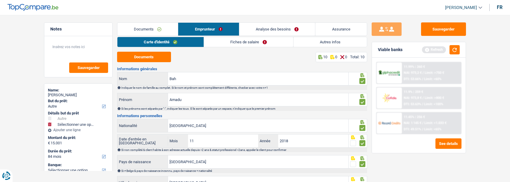
click at [245, 45] on link "Fiches de salaire" at bounding box center [248, 42] width 89 height 10
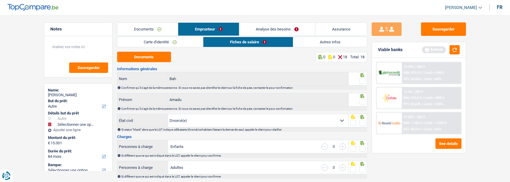
drag, startPoint x: 364, startPoint y: 81, endPoint x: 359, endPoint y: 98, distance: 17.9
click at [363, 80] on span at bounding box center [362, 81] width 6 height 6
click at [0, 0] on input "radio" at bounding box center [0, 0] width 0 height 0
click at [358, 101] on fieldset at bounding box center [357, 101] width 15 height 7
click at [362, 100] on span at bounding box center [362, 102] width 6 height 6
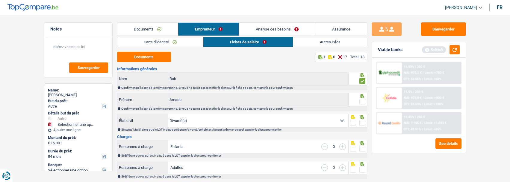
click at [0, 0] on input "radio" at bounding box center [0, 0] width 0 height 0
click at [363, 123] on span at bounding box center [362, 123] width 6 height 6
click at [0, 0] on input "radio" at bounding box center [0, 0] width 0 height 0
click at [158, 57] on button "Documents" at bounding box center [144, 57] width 54 height 10
click at [362, 149] on span at bounding box center [362, 149] width 6 height 6
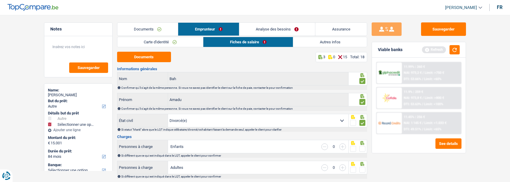
click at [0, 0] on input "radio" at bounding box center [0, 0] width 0 height 0
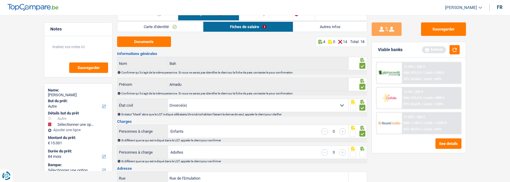
scroll to position [30, 0]
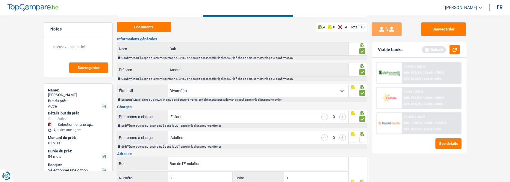
drag, startPoint x: 363, startPoint y: 139, endPoint x: 363, endPoint y: 150, distance: 11.4
click at [363, 141] on span at bounding box center [362, 140] width 6 height 6
click at [0, 0] on input "radio" at bounding box center [0, 0] width 0 height 0
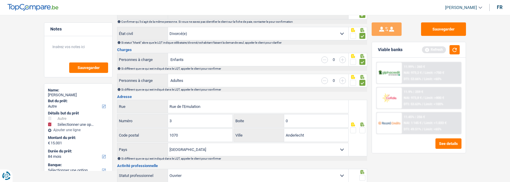
scroll to position [90, 0]
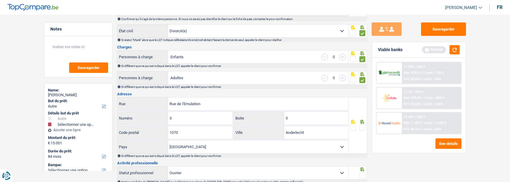
click at [361, 127] on span at bounding box center [362, 128] width 6 height 6
click at [0, 0] on input "radio" at bounding box center [0, 0] width 0 height 0
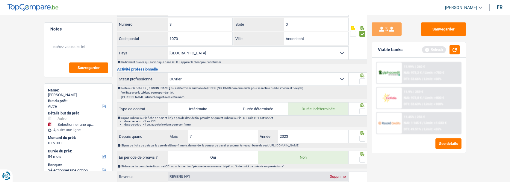
scroll to position [150, 0]
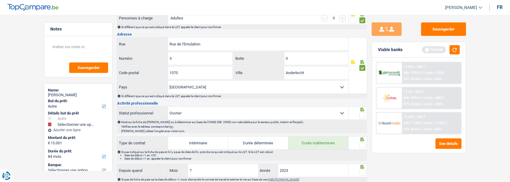
click at [364, 118] on div at bounding box center [357, 113] width 19 height 13
click at [361, 114] on span at bounding box center [362, 116] width 6 height 6
click at [0, 0] on input "radio" at bounding box center [0, 0] width 0 height 0
drag, startPoint x: 362, startPoint y: 145, endPoint x: 359, endPoint y: 155, distance: 10.6
click at [359, 154] on div "Type de contrat Intérimaire Durée déterminée Durée indéterminée Si pas indiqué …" at bounding box center [242, 148] width 250 height 25
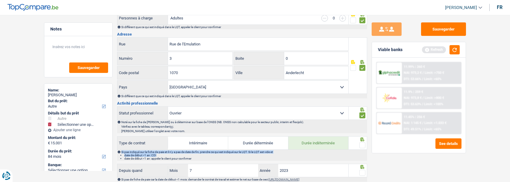
drag, startPoint x: 361, startPoint y: 144, endPoint x: 359, endPoint y: 151, distance: 6.6
click at [360, 145] on span at bounding box center [362, 145] width 6 height 6
click at [0, 0] on input "radio" at bounding box center [0, 0] width 0 height 0
click at [363, 172] on span at bounding box center [362, 173] width 6 height 6
click at [0, 0] on input "radio" at bounding box center [0, 0] width 0 height 0
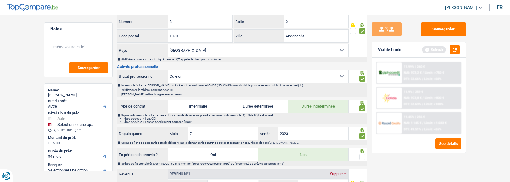
scroll to position [239, 0]
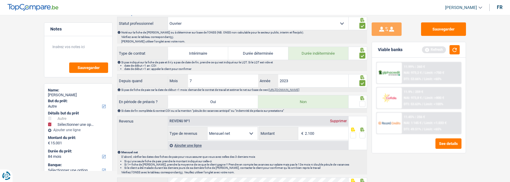
drag, startPoint x: 362, startPoint y: 102, endPoint x: 357, endPoint y: 120, distance: 18.1
click at [363, 104] on span at bounding box center [362, 104] width 6 height 6
click at [0, 0] on input "radio" at bounding box center [0, 0] width 0 height 0
click at [363, 135] on span at bounding box center [362, 136] width 6 height 6
click at [0, 0] on input "radio" at bounding box center [0, 0] width 0 height 0
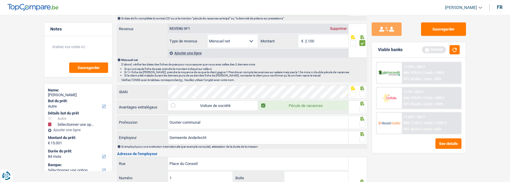
scroll to position [329, 0]
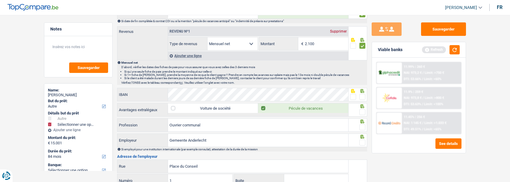
click at [353, 95] on span at bounding box center [353, 97] width 6 height 6
click at [0, 0] on input "radio" at bounding box center [0, 0] width 0 height 0
drag, startPoint x: 363, startPoint y: 113, endPoint x: 362, endPoint y: 122, distance: 9.1
click at [364, 113] on span at bounding box center [362, 112] width 6 height 6
click at [0, 0] on input "radio" at bounding box center [0, 0] width 0 height 0
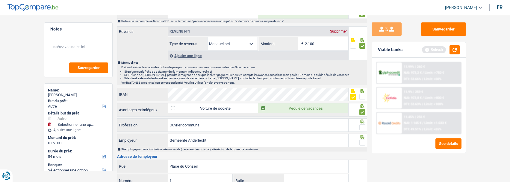
click at [361, 129] on span at bounding box center [362, 128] width 6 height 6
click at [0, 0] on input "radio" at bounding box center [0, 0] width 0 height 0
click at [361, 144] on span at bounding box center [362, 143] width 6 height 6
click at [0, 0] on input "radio" at bounding box center [0, 0] width 0 height 0
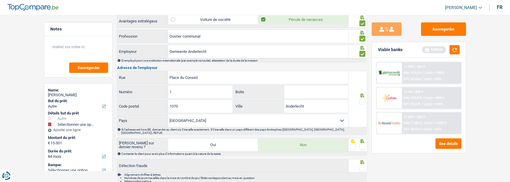
scroll to position [419, 0]
click at [358, 99] on fieldset at bounding box center [357, 100] width 15 height 7
drag, startPoint x: 363, startPoint y: 98, endPoint x: 365, endPoint y: 106, distance: 7.9
click at [364, 101] on span at bounding box center [362, 101] width 6 height 6
click at [0, 0] on input "radio" at bounding box center [0, 0] width 0 height 0
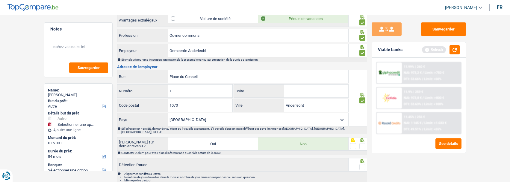
drag, startPoint x: 362, startPoint y: 142, endPoint x: 362, endPoint y: 158, distance: 16.5
click at [362, 143] on span at bounding box center [362, 146] width 6 height 6
click at [0, 0] on input "radio" at bounding box center [0, 0] width 0 height 0
click at [360, 164] on span at bounding box center [362, 167] width 6 height 6
click at [0, 0] on input "radio" at bounding box center [0, 0] width 0 height 0
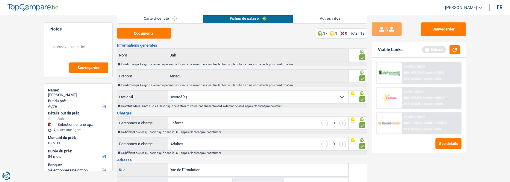
scroll to position [0, 0]
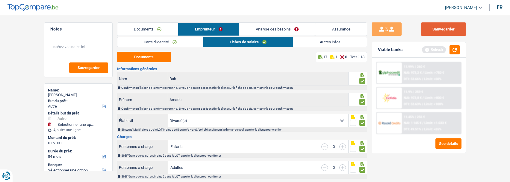
drag, startPoint x: 446, startPoint y: 25, endPoint x: 429, endPoint y: 32, distance: 17.7
click at [440, 29] on button "Sauvegarder" at bounding box center [443, 28] width 45 height 13
click at [321, 40] on link "Autres infos" at bounding box center [329, 42] width 73 height 10
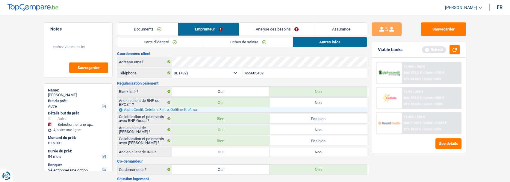
click at [299, 27] on link "Analyse des besoins" at bounding box center [277, 29] width 76 height 13
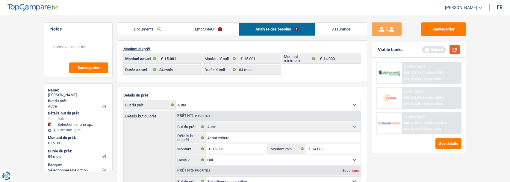
click at [453, 49] on button "button" at bounding box center [454, 49] width 10 height 9
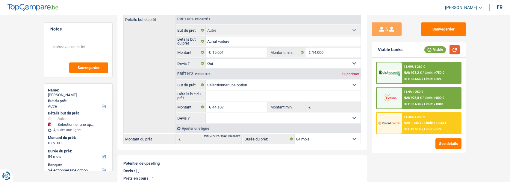
scroll to position [90, 0]
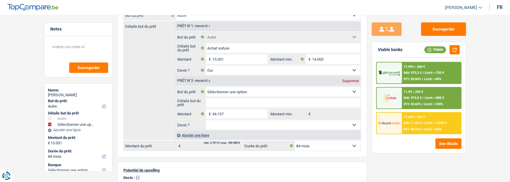
click at [426, 95] on div "11.9% | 259 € NAI: 973,8 € / Limit: >800 € DTI: 53.63% / Limit: <100%" at bounding box center [431, 98] width 59 height 21
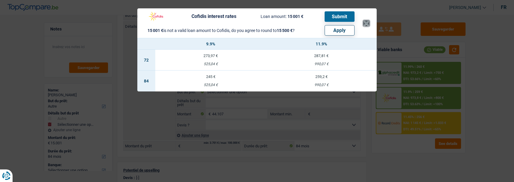
click at [370, 22] on button "×" at bounding box center [366, 23] width 6 height 6
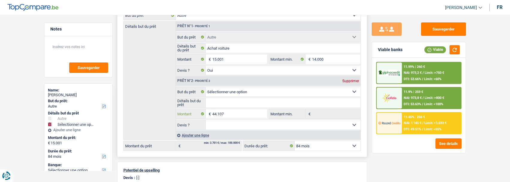
click at [247, 112] on input "44.107" at bounding box center [239, 114] width 55 height 10
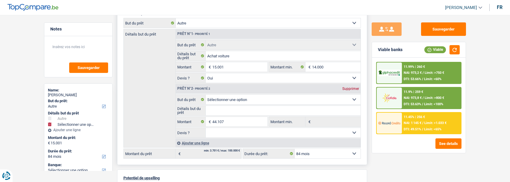
scroll to position [0, 0]
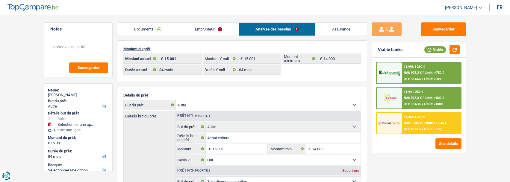
click at [210, 29] on link "Emprunteur" at bounding box center [208, 29] width 60 height 13
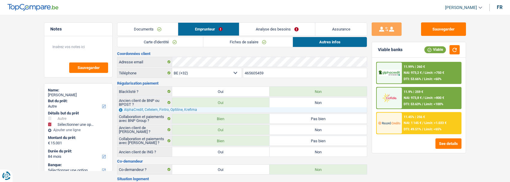
click at [238, 43] on link "Fiches de salaire" at bounding box center [247, 42] width 89 height 10
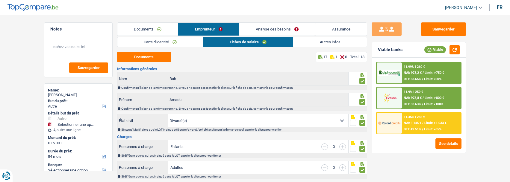
click at [164, 30] on link "Documents" at bounding box center [147, 29] width 61 height 13
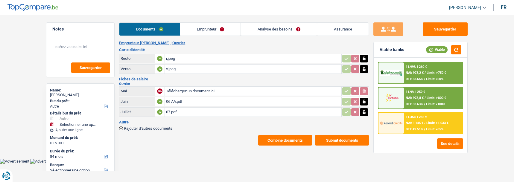
click at [274, 28] on link "Analyse des besoins" at bounding box center [279, 29] width 76 height 13
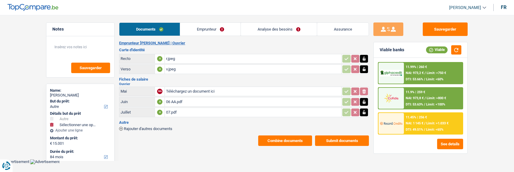
select select "other"
select select "84"
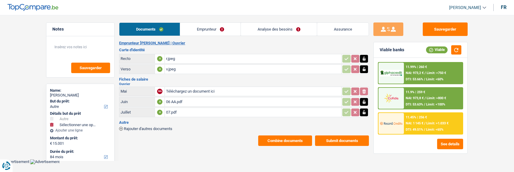
select select "other"
select select "yes"
select select "84"
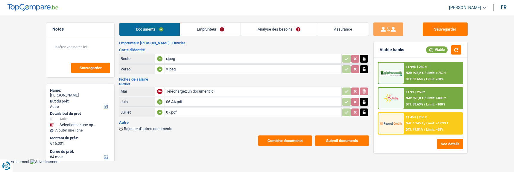
click at [212, 29] on link "Emprunteur" at bounding box center [210, 29] width 60 height 13
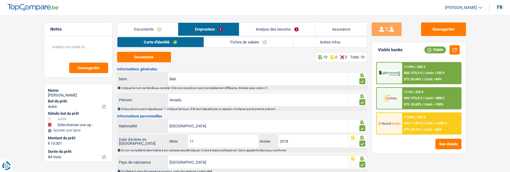
click at [269, 28] on link "Analyse des besoins" at bounding box center [277, 29] width 76 height 13
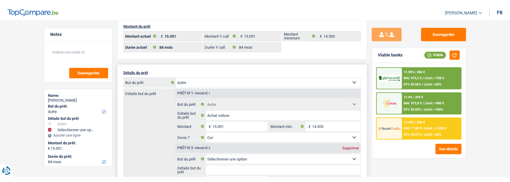
scroll to position [90, 0]
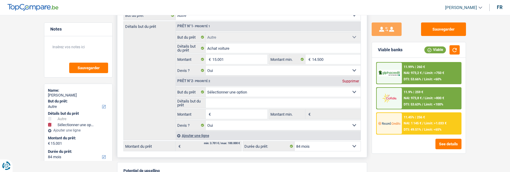
click at [349, 80] on div "Supprimer" at bounding box center [351, 81] width 20 height 4
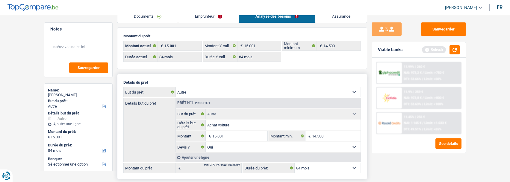
scroll to position [0, 0]
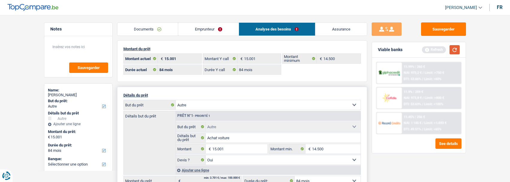
click at [453, 47] on button "button" at bounding box center [454, 49] width 10 height 9
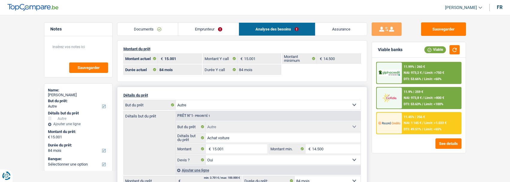
click at [221, 34] on li "Emprunteur" at bounding box center [208, 28] width 61 height 13
click at [222, 30] on link "Emprunteur" at bounding box center [208, 29] width 60 height 13
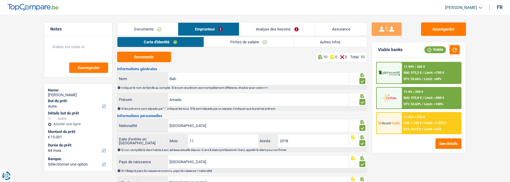
click at [254, 40] on link "Fiches de salaire" at bounding box center [248, 42] width 89 height 10
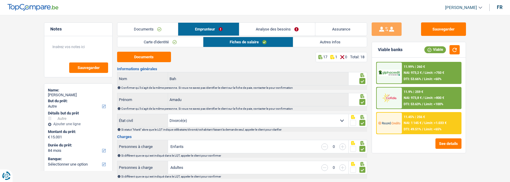
click at [320, 42] on link "Autres infos" at bounding box center [329, 42] width 73 height 10
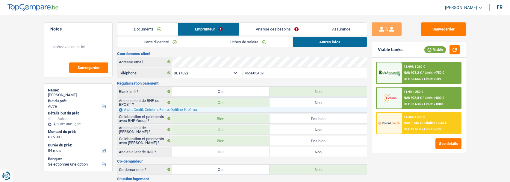
click at [270, 31] on link "Analyse des besoins" at bounding box center [277, 29] width 76 height 13
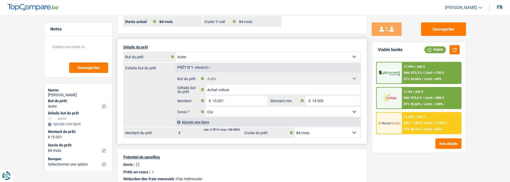
scroll to position [60, 0]
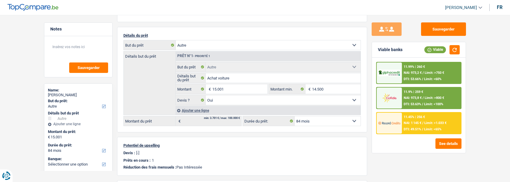
click at [444, 97] on div "11.9% | 259 € NAI: 973,8 € / Limit: >800 € DTI: 53.63% / Limit: <100%" at bounding box center [431, 98] width 59 height 21
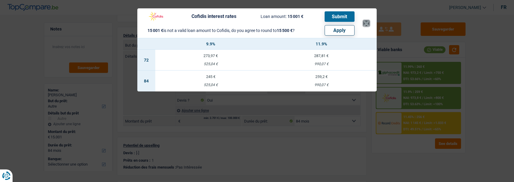
click at [368, 21] on button "×" at bounding box center [366, 23] width 6 height 6
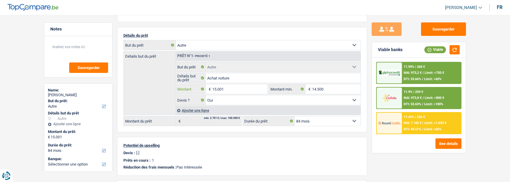
click at [238, 89] on input "15.001" at bounding box center [239, 89] width 55 height 10
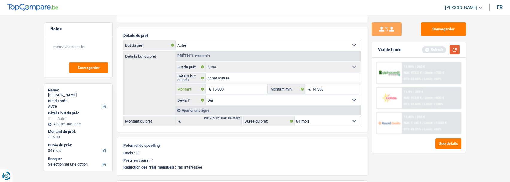
type input "15.000"
select select "60"
type input "15.000"
select select "60"
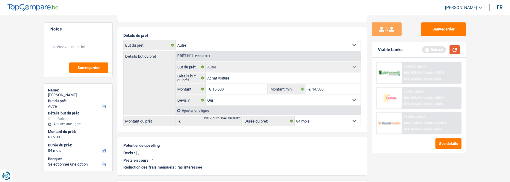
type input "15.000"
select select "60"
click at [455, 48] on button "button" at bounding box center [454, 49] width 10 height 9
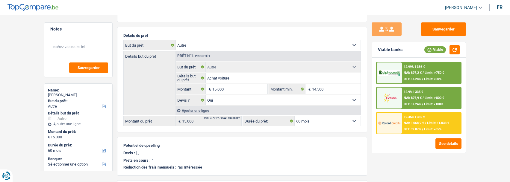
click at [416, 101] on div "12.9% | 335 € NAI: 897,9 € / Limit: >800 € DTI: 57.24% / Limit: <100%" at bounding box center [431, 98] width 59 height 21
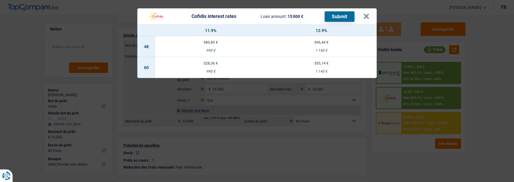
click at [217, 63] on td "328,36 € 990 €" at bounding box center [210, 67] width 111 height 21
select select "cofidis"
type input "11,90"
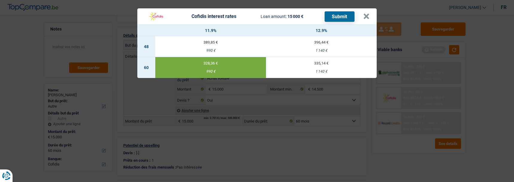
click at [341, 12] on button "Submit" at bounding box center [340, 16] width 30 height 10
click at [370, 13] on button "×" at bounding box center [366, 16] width 6 height 6
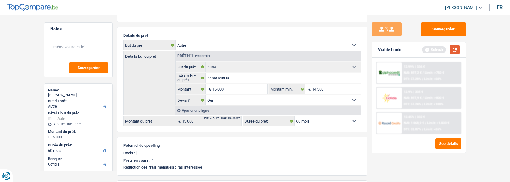
click at [454, 48] on button "button" at bounding box center [454, 49] width 10 height 9
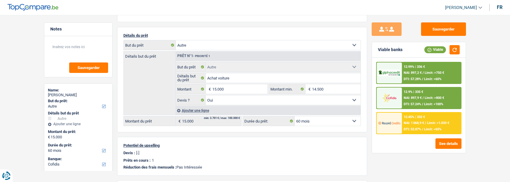
click at [419, 123] on span "NAI: 1 068,9 €" at bounding box center [413, 123] width 20 height 4
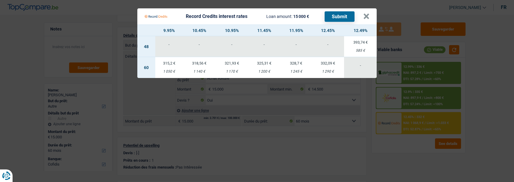
click at [169, 63] on td "315,2 € 1 050 €" at bounding box center [169, 67] width 28 height 21
select select "record credits"
type input "9,95"
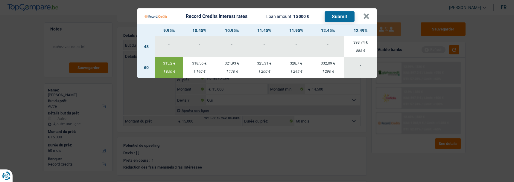
click at [348, 16] on button "Submit" at bounding box center [340, 16] width 30 height 10
click at [370, 13] on button "×" at bounding box center [366, 16] width 6 height 6
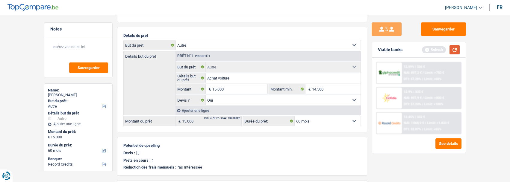
click at [453, 51] on button "button" at bounding box center [454, 49] width 10 height 9
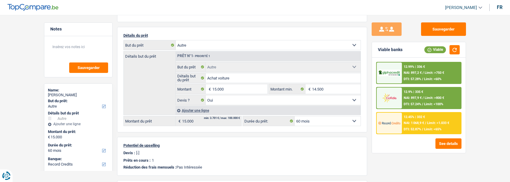
click at [427, 74] on span "Limit: >750 €" at bounding box center [433, 73] width 19 height 4
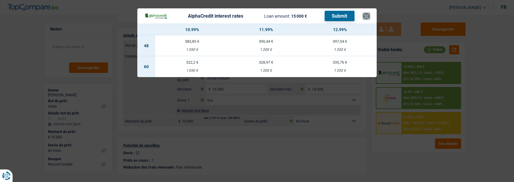
click at [367, 14] on button "×" at bounding box center [366, 16] width 6 height 6
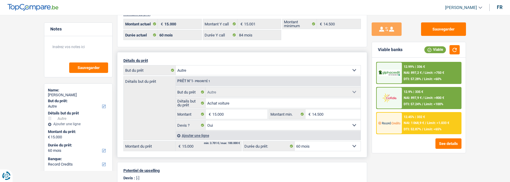
scroll to position [0, 0]
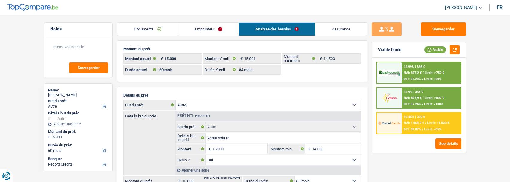
click at [204, 32] on link "Emprunteur" at bounding box center [208, 29] width 60 height 13
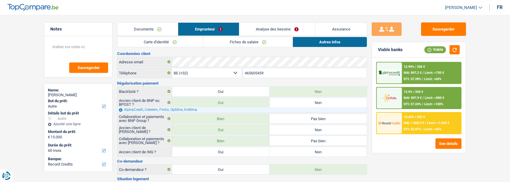
click at [229, 42] on link "Fiches de salaire" at bounding box center [247, 42] width 89 height 10
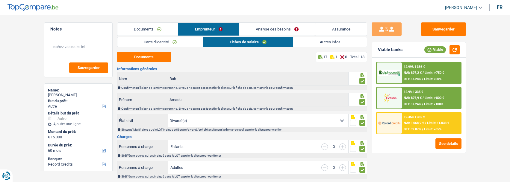
click at [430, 76] on div "12.99% | 336 € NAI: 897,2 € / Limit: >750 € DTI: 57.28% / Limit: <60%" at bounding box center [431, 73] width 59 height 21
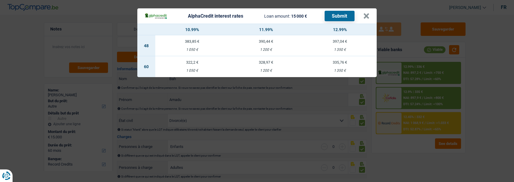
click at [195, 64] on td "322,2 € 1 050 €" at bounding box center [192, 66] width 74 height 21
select select "alphacredit"
type input "10,99"
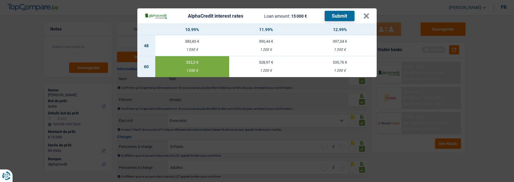
click at [342, 13] on button "Submit" at bounding box center [340, 16] width 30 height 10
click at [369, 13] on button "×" at bounding box center [366, 16] width 6 height 6
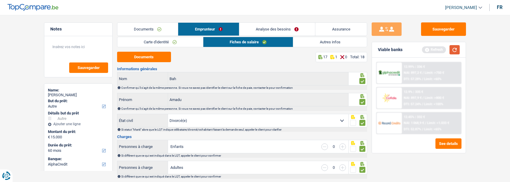
click at [453, 50] on button "button" at bounding box center [454, 49] width 10 height 9
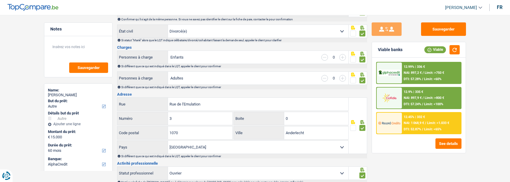
scroll to position [90, 0]
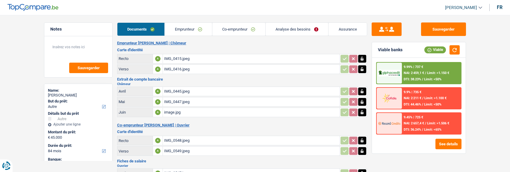
select select "other"
select select "84"
select select "record credits"
click at [450, 140] on button "See details" at bounding box center [448, 144] width 26 height 10
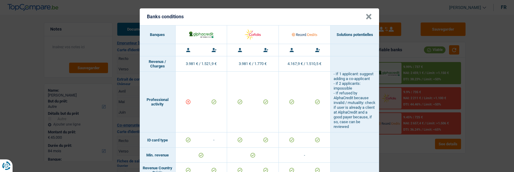
click at [366, 14] on button "×" at bounding box center [369, 17] width 6 height 6
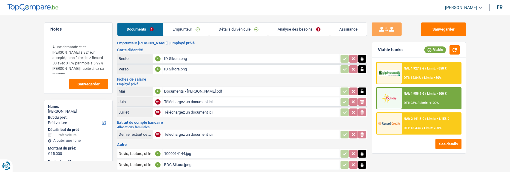
select select "car"
select select "60"
select select "record credits"
select select "60"
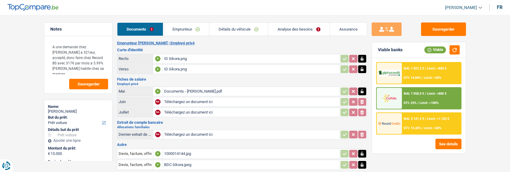
select select "60"
select select "car"
select select "yes"
select select "60"
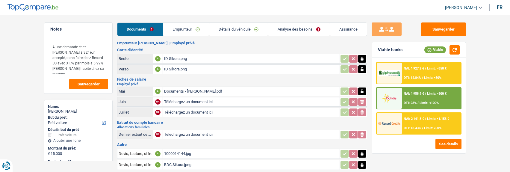
click at [288, 26] on link "Analyse des besoins" at bounding box center [298, 29] width 61 height 13
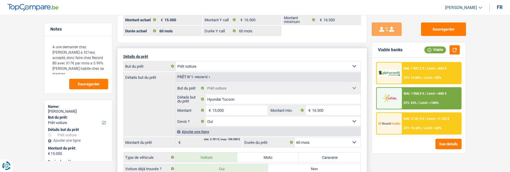
scroll to position [38, 0]
click at [424, 129] on span "Limit: <60%" at bounding box center [432, 128] width 17 height 4
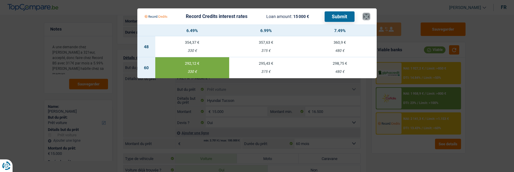
click at [369, 14] on button "×" at bounding box center [366, 16] width 6 height 6
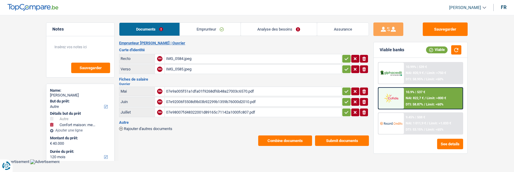
select select "other"
select select "household"
select select "120"
click at [447, 142] on button "See details" at bounding box center [450, 144] width 26 height 10
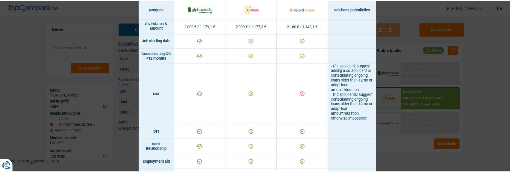
scroll to position [194, 0]
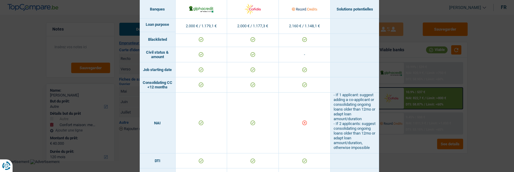
click at [497, 62] on div "Banks conditions × Banques Solutions potentielles Revenus / Charges 2.000 € / 1…" at bounding box center [257, 86] width 514 height 172
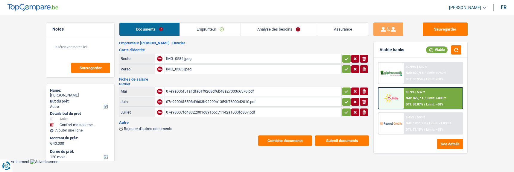
click at [283, 29] on link "Analyse des besoins" at bounding box center [279, 29] width 76 height 13
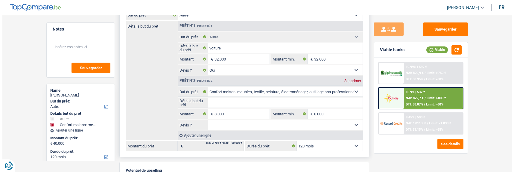
scroll to position [90, 0]
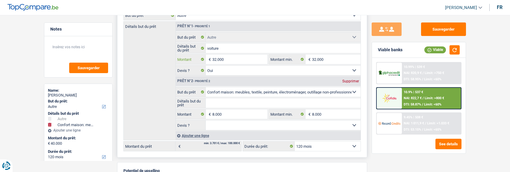
click at [215, 59] on input "32.000" at bounding box center [239, 59] width 55 height 10
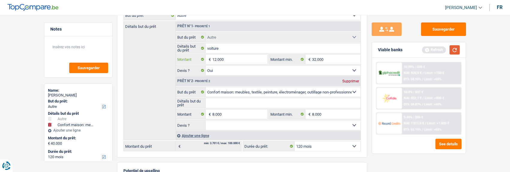
type input "12.000"
type input "20.000"
select select "84"
type input "20.000"
select select "84"
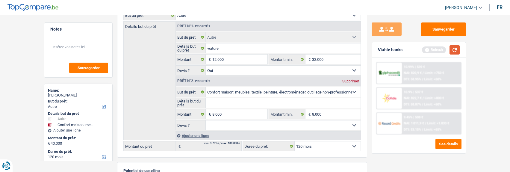
type input "20.000"
select select "84"
click at [453, 48] on button "button" at bounding box center [454, 49] width 10 height 9
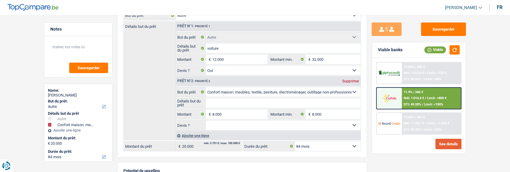
click at [445, 144] on button "See details" at bounding box center [448, 144] width 26 height 10
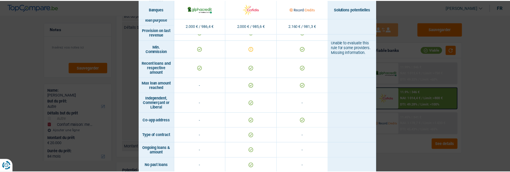
scroll to position [420, 0]
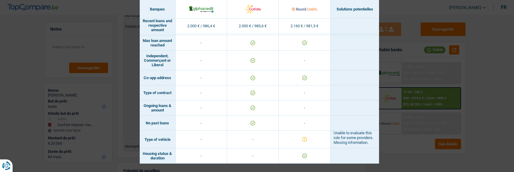
click at [477, 37] on div "Banks conditions × Banques Solutions potentielles Revenus / Charges 2.000 € / 9…" at bounding box center [257, 86] width 514 height 172
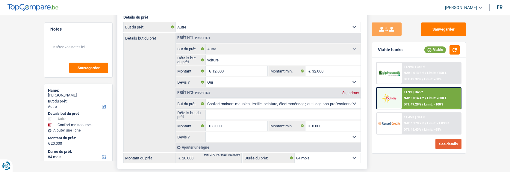
scroll to position [90, 0]
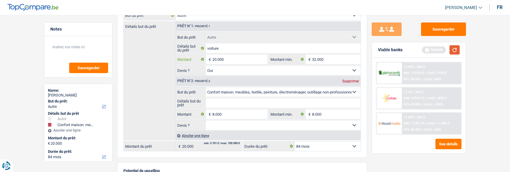
type input "20.000"
click at [456, 50] on button "button" at bounding box center [454, 49] width 10 height 9
type input "28.000"
select select "120"
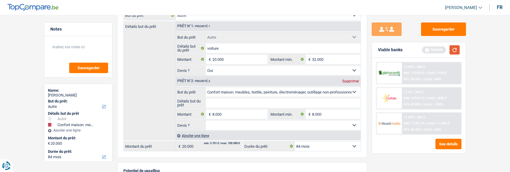
type input "28.000"
select select "120"
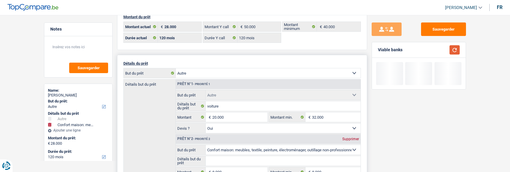
scroll to position [0, 0]
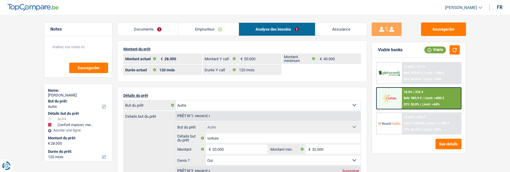
click at [207, 27] on link "Emprunteur" at bounding box center [208, 29] width 60 height 13
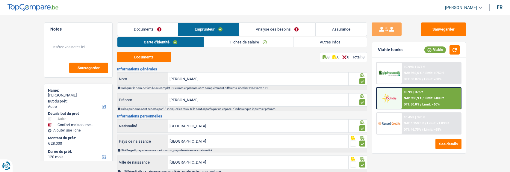
click at [330, 40] on link "Autres infos" at bounding box center [329, 42] width 73 height 10
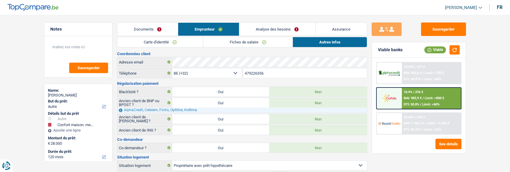
click at [267, 28] on link "Analyse des besoins" at bounding box center [277, 29] width 76 height 13
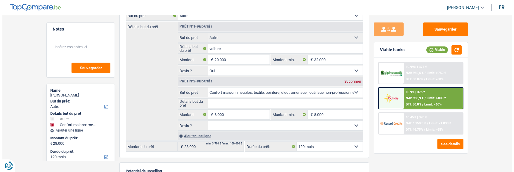
scroll to position [90, 0]
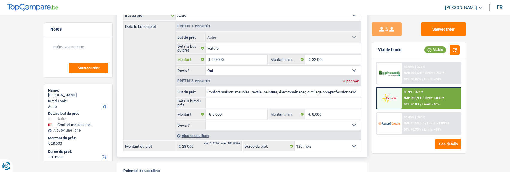
click at [216, 60] on input "20.000" at bounding box center [239, 59] width 55 height 10
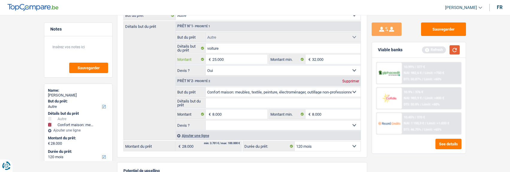
type input "25.000"
type input "33.000"
click at [452, 46] on button "button" at bounding box center [454, 49] width 10 height 9
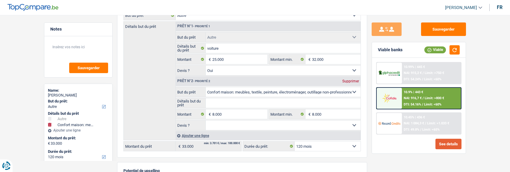
click at [436, 139] on button "See details" at bounding box center [448, 144] width 26 height 10
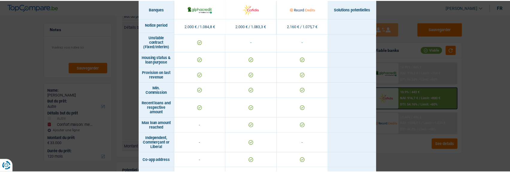
scroll to position [412, 0]
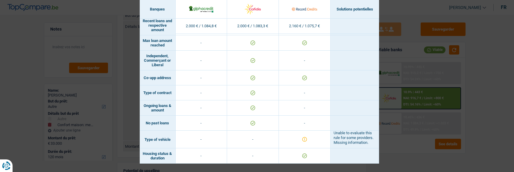
click at [473, 53] on div "Banks conditions × Banques Solutions potentielles Revenus / Charges 2.000 € / 1…" at bounding box center [257, 86] width 514 height 172
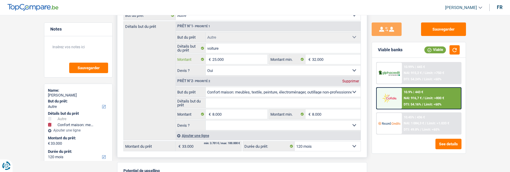
click at [217, 60] on input "25.000" at bounding box center [239, 59] width 55 height 10
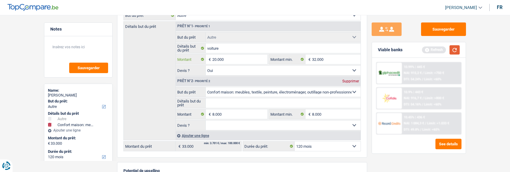
type input "20.000"
type input "28.000"
click at [453, 49] on button "button" at bounding box center [454, 49] width 10 height 9
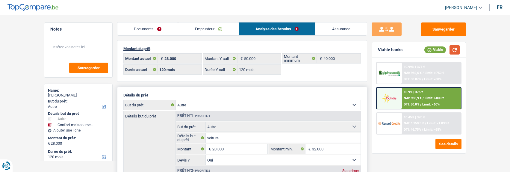
scroll to position [0, 0]
click at [201, 29] on link "Emprunteur" at bounding box center [208, 29] width 60 height 13
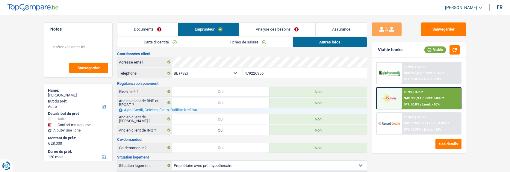
click at [254, 43] on link "Fiches de salaire" at bounding box center [247, 42] width 89 height 10
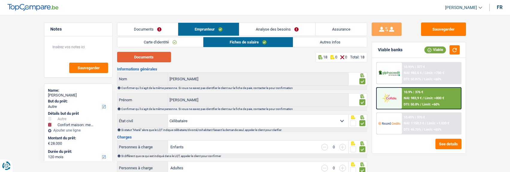
click at [149, 54] on button "Documents" at bounding box center [144, 57] width 54 height 10
click at [149, 56] on button "Documents" at bounding box center [144, 57] width 54 height 10
click at [268, 37] on li "Fiches de salaire" at bounding box center [248, 42] width 90 height 10
click at [271, 29] on link "Analyse des besoins" at bounding box center [277, 29] width 76 height 13
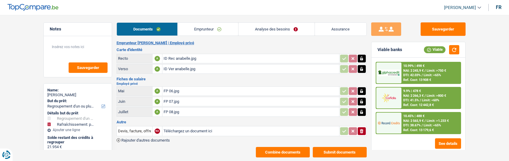
select select "refinancing"
select select "houseOrGarden"
select select "120"
select select "alphacredit"
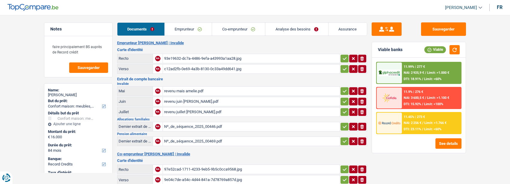
select select "household"
select select "84"
select select "record credits"
select select "84"
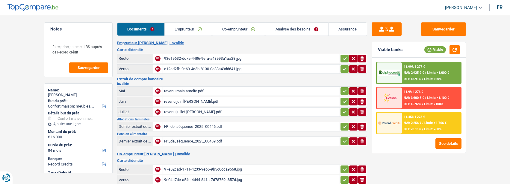
select select "84"
select select "household"
select select "false"
select select "84"
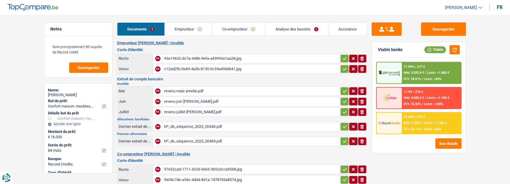
click at [314, 31] on link "Analyse des besoins" at bounding box center [296, 29] width 63 height 13
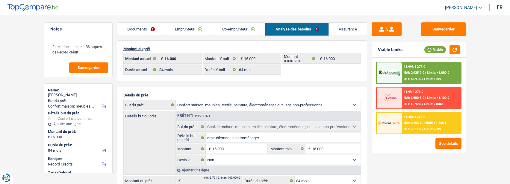
click at [192, 25] on link "Emprunteur" at bounding box center [188, 29] width 47 height 13
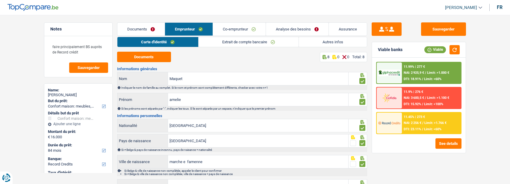
click at [322, 43] on link "Autres infos" at bounding box center [333, 42] width 68 height 10
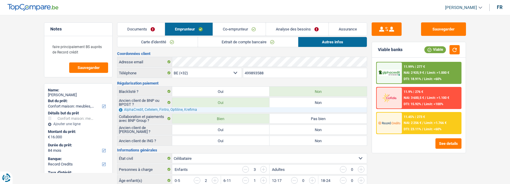
click at [233, 30] on link "Co-emprunteur" at bounding box center [239, 29] width 53 height 13
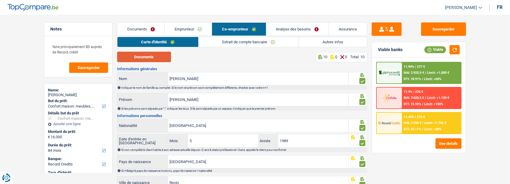
click at [152, 53] on button "Documents" at bounding box center [144, 57] width 54 height 10
click at [196, 25] on link "Emprunteur" at bounding box center [188, 29] width 47 height 13
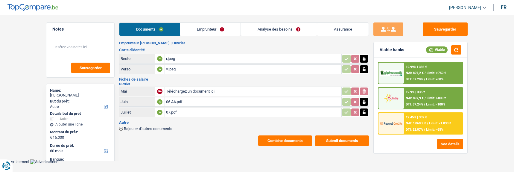
select select "other"
select select "60"
select select "alphacredit"
select select "60"
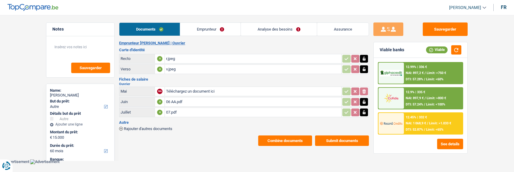
select select "84"
select select "other"
select select "yes"
select select "60"
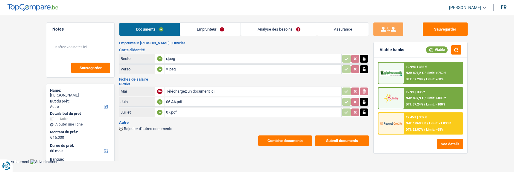
click at [279, 34] on link "Analyse des besoins" at bounding box center [279, 29] width 76 height 13
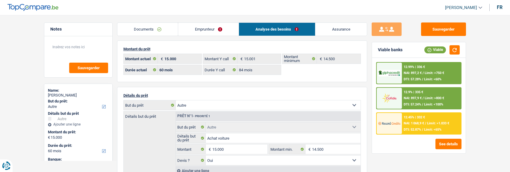
click at [151, 27] on link "Documents" at bounding box center [147, 29] width 61 height 13
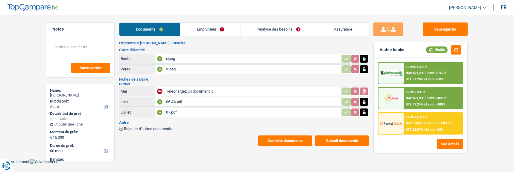
click at [277, 135] on button "Combine documents" at bounding box center [285, 140] width 54 height 10
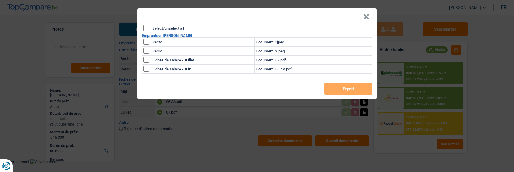
click at [147, 21] on header "×" at bounding box center [256, 16] width 239 height 17
click at [146, 25] on input "Select/unselect all" at bounding box center [146, 28] width 6 height 6
checkbox input "true"
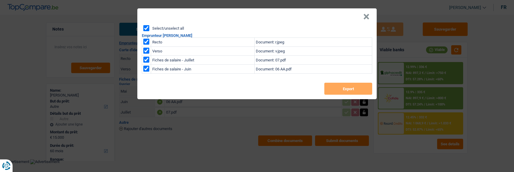
checkbox input "true"
click at [348, 85] on button "Export" at bounding box center [348, 89] width 48 height 12
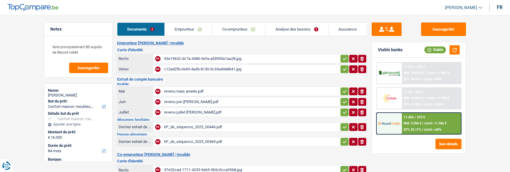
select select "household"
select select "84"
click at [300, 28] on link "Analyse des besoins" at bounding box center [296, 29] width 63 height 13
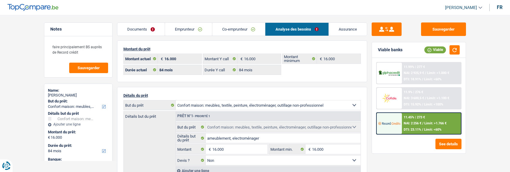
click at [186, 28] on link "Emprunteur" at bounding box center [188, 29] width 47 height 13
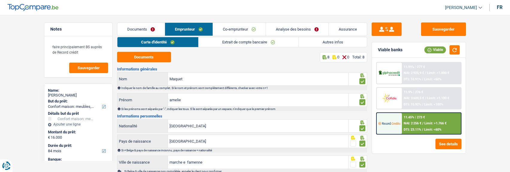
click at [240, 29] on link "Co-emprunteur" at bounding box center [239, 29] width 53 height 13
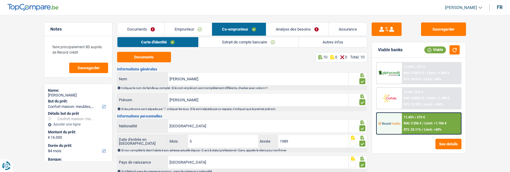
click at [257, 44] on link "Extrait de compte bancaire" at bounding box center [248, 42] width 100 height 10
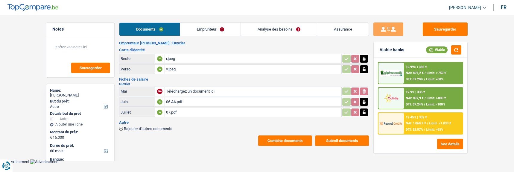
select select "other"
select select "60"
select select "alphacredit"
select select "60"
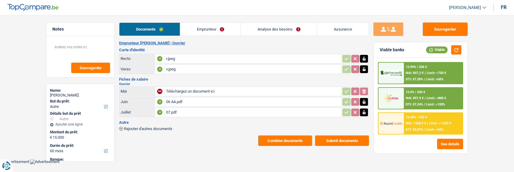
select select "84"
select select "other"
select select "yes"
select select "60"
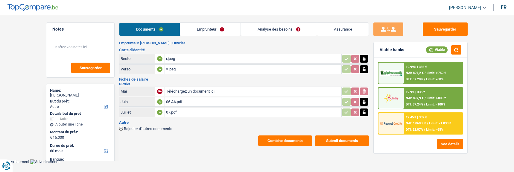
click at [289, 27] on link "Analyse des besoins" at bounding box center [279, 29] width 76 height 13
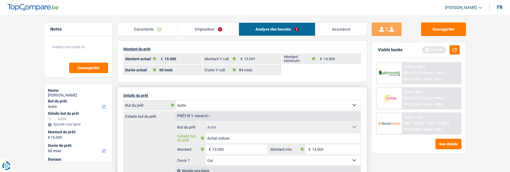
click at [241, 136] on input "Achat voiture" at bounding box center [283, 138] width 155 height 10
click at [239, 102] on select "Confort maison: meubles, textile, peinture, électroménager, outillage non-profe…" at bounding box center [268, 105] width 185 height 10
select select "movingOrInstallation"
click at [176, 100] on select "Confort maison: meubles, textile, peinture, électroménager, outillage non-profe…" at bounding box center [268, 105] width 185 height 10
select select "movingOrInstallation"
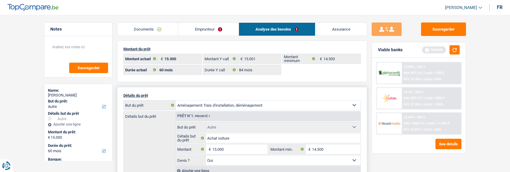
select select "movingOrInstallation"
select select
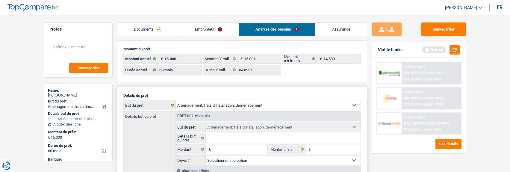
select select "other"
select select "yes"
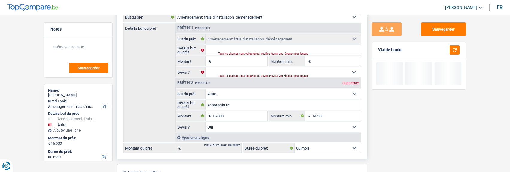
scroll to position [90, 0]
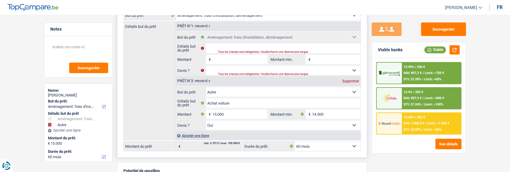
click at [224, 57] on input "Montant" at bounding box center [239, 59] width 55 height 10
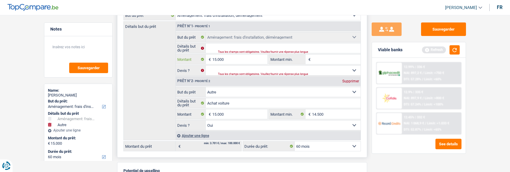
type input "15.000"
type input "30.000"
select select "120"
type input "30.000"
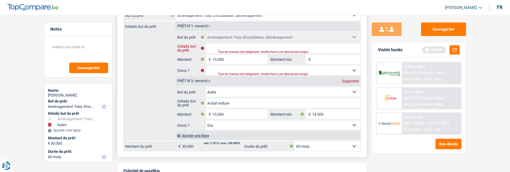
select select "120"
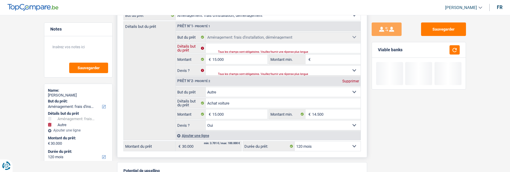
click at [222, 45] on input "Détails but du prêt" at bounding box center [283, 48] width 155 height 10
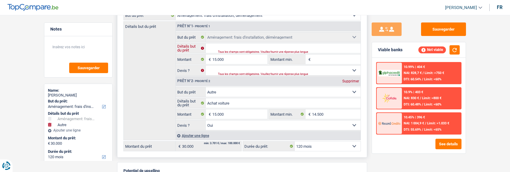
type input "ameublement, electroménager"
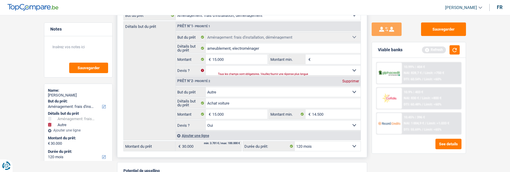
click at [352, 79] on div "Supprimer" at bounding box center [351, 81] width 20 height 4
type input "15.000"
select select "60"
type input "15.000"
select select "60"
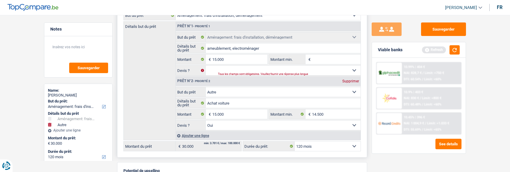
type input "15.000"
select select "60"
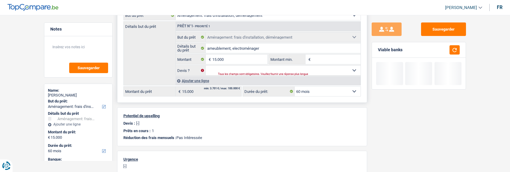
click at [327, 59] on input "Montant min." at bounding box center [336, 59] width 48 height 10
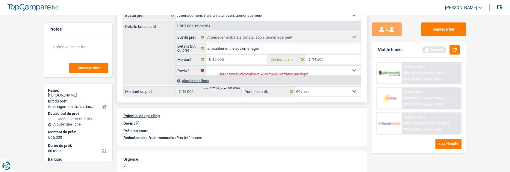
type input "14.500"
click at [264, 73] on div "Tous les champs sont obligatoires. Veuillez fournir une réponse plus longue" at bounding box center [282, 74] width 128 height 2
click at [258, 69] on select "Oui Non Non répondu Sélectionner une option" at bounding box center [283, 71] width 155 height 10
select select "false"
click at [206, 66] on select "Oui Non Non répondu Sélectionner une option" at bounding box center [283, 71] width 155 height 10
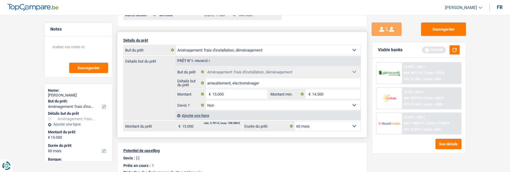
scroll to position [0, 0]
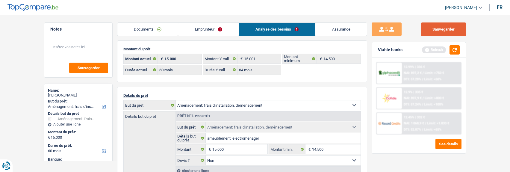
click at [446, 23] on button "Sauvegarder" at bounding box center [443, 28] width 45 height 13
click at [454, 49] on button "button" at bounding box center [454, 49] width 10 height 9
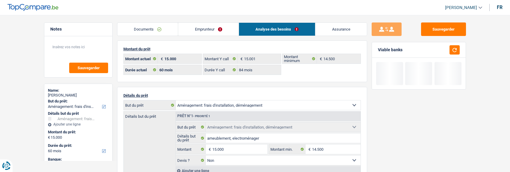
click at [209, 30] on link "Emprunteur" at bounding box center [208, 29] width 60 height 13
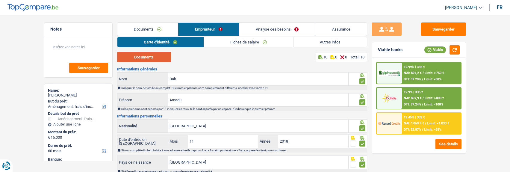
click at [155, 57] on button "Documents" at bounding box center [144, 57] width 54 height 10
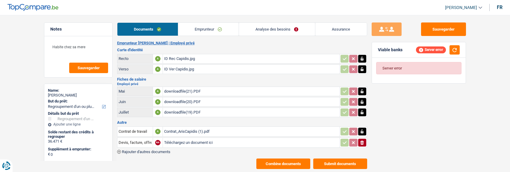
select select "refinancing"
select select "120"
select select "alphacredit"
click at [185, 56] on div "ID Rec Capidis.jpg" at bounding box center [251, 58] width 174 height 9
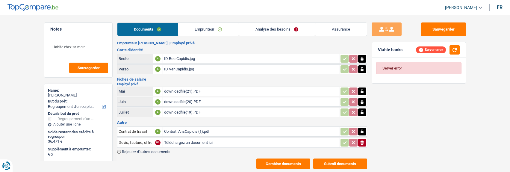
click at [276, 28] on link "Analyse des besoins" at bounding box center [277, 29] width 76 height 13
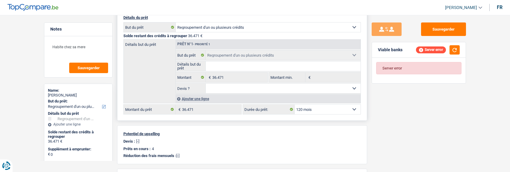
scroll to position [90, 0]
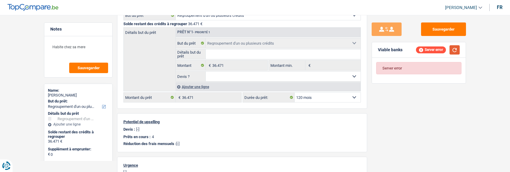
click at [454, 51] on button "button" at bounding box center [454, 49] width 10 height 9
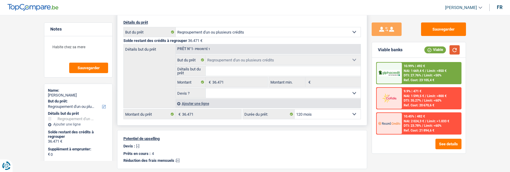
scroll to position [60, 0]
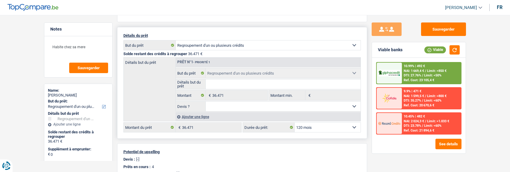
click at [314, 128] on select "12 mois 18 mois 24 mois 30 mois 36 mois 42 mois 48 mois 60 mois 72 mois 84 mois…" at bounding box center [328, 127] width 66 height 10
select select "84"
click at [295, 122] on select "12 mois 18 mois 24 mois 30 mois 36 mois 42 mois 48 mois 60 mois 72 mois 84 mois…" at bounding box center [328, 127] width 66 height 10
select select "84"
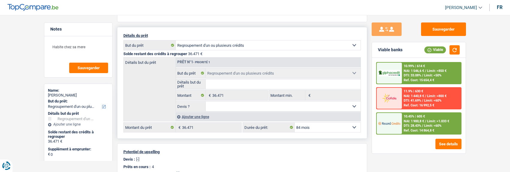
scroll to position [0, 0]
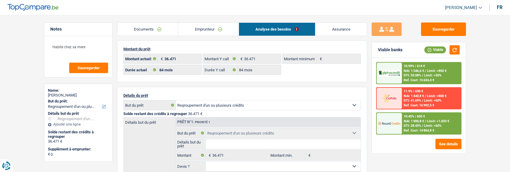
click at [187, 28] on link "Emprunteur" at bounding box center [208, 29] width 60 height 13
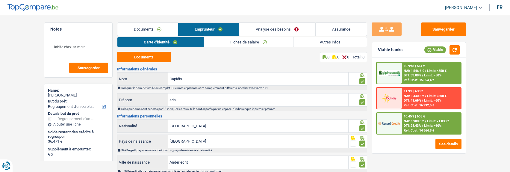
click at [230, 42] on link "Fiches de salaire" at bounding box center [248, 42] width 89 height 10
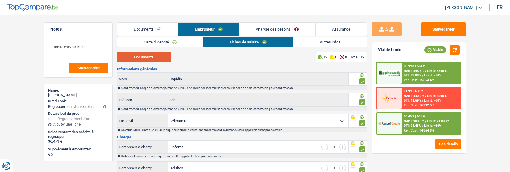
click at [164, 57] on button "Documents" at bounding box center [144, 57] width 54 height 10
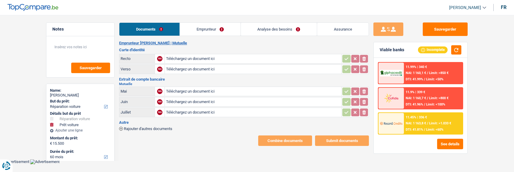
select select "carRepair"
select select "car"
select select "60"
select select "record credits"
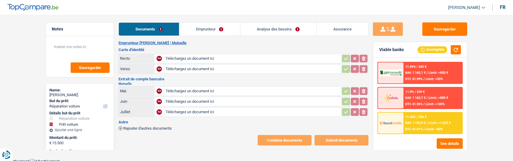
type input "C:\fakepath\ID Rec Ludovic.jpeg"
type input "C:\fakepath\ID Ver Ludovic.jpeg"
click at [202, 33] on link "Emprunteur" at bounding box center [209, 29] width 60 height 13
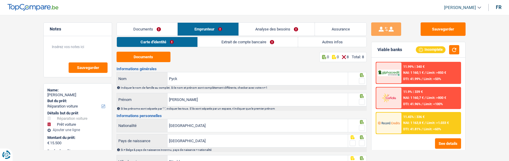
click at [249, 40] on link "Extrait de compte bancaire" at bounding box center [248, 42] width 100 height 10
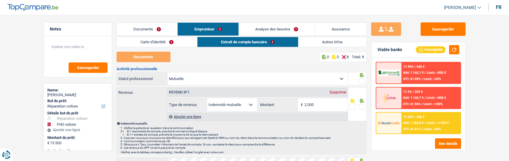
click at [155, 30] on link "Documents" at bounding box center [147, 29] width 61 height 13
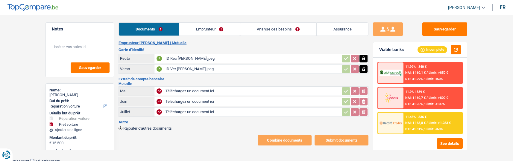
type input "C:\fakepath\juillet 2025.pdf"
type input "C:\fakepath\juin 2025.pdf"
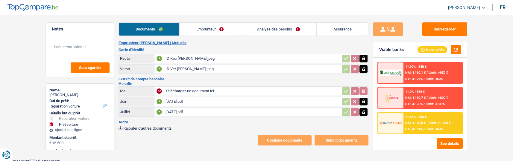
type input "C:\fakepath\mai.pdf"
click at [220, 31] on link "Emprunteur" at bounding box center [210, 29] width 60 height 13
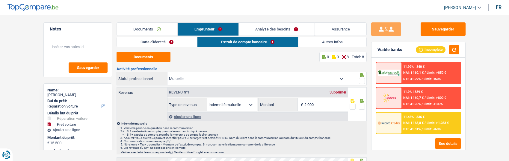
click at [165, 38] on link "Carte d'identité" at bounding box center [157, 42] width 80 height 10
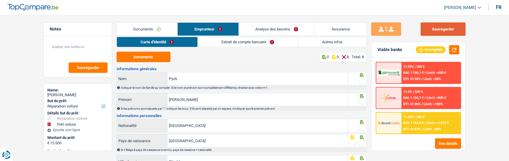
click at [441, 24] on button "Sauvegarder" at bounding box center [442, 28] width 45 height 13
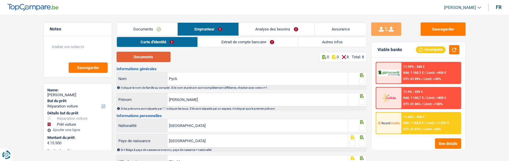
click at [146, 55] on button "Documents" at bounding box center [143, 57] width 54 height 10
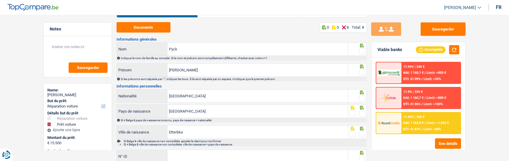
scroll to position [30, 0]
click at [363, 50] on span at bounding box center [362, 51] width 6 height 6
click at [0, 0] on input "radio" at bounding box center [0, 0] width 0 height 0
click at [363, 58] on div "Indiquer le nom de famille au complet. Si le nom et prénom sont complétement di…" at bounding box center [243, 57] width 245 height 3
drag, startPoint x: 361, startPoint y: 69, endPoint x: 361, endPoint y: 78, distance: 8.1
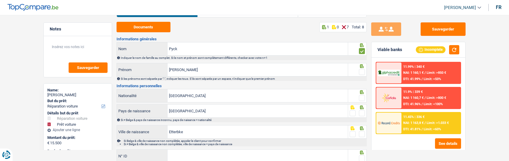
click at [361, 70] on span at bounding box center [362, 72] width 6 height 6
click at [0, 0] on input "radio" at bounding box center [0, 0] width 0 height 0
drag, startPoint x: 361, startPoint y: 98, endPoint x: 361, endPoint y: 112, distance: 14.1
click at [361, 100] on span at bounding box center [362, 98] width 6 height 6
click at [0, 0] on input "radio" at bounding box center [0, 0] width 0 height 0
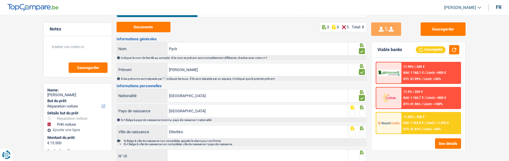
click at [361, 113] on span at bounding box center [362, 113] width 6 height 6
click at [0, 0] on input "radio" at bounding box center [0, 0] width 0 height 0
click at [360, 131] on span at bounding box center [362, 134] width 6 height 6
click at [0, 0] on input "radio" at bounding box center [0, 0] width 0 height 0
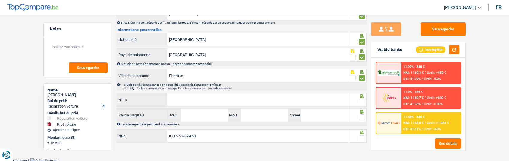
scroll to position [87, 0]
click at [273, 104] on input "N° ID" at bounding box center [257, 99] width 180 height 13
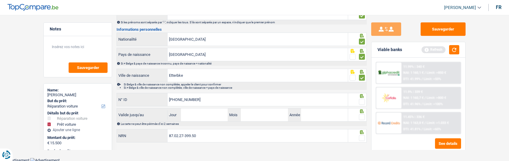
type input "595-1553028-76"
drag, startPoint x: 360, startPoint y: 99, endPoint x: 356, endPoint y: 100, distance: 3.7
click at [359, 100] on span at bounding box center [362, 102] width 6 height 6
click at [0, 0] on input "radio" at bounding box center [0, 0] width 0 height 0
click at [200, 116] on input "Jour" at bounding box center [204, 115] width 47 height 13
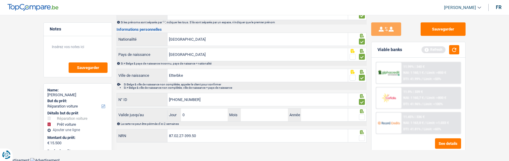
type input "02"
type input "06"
type input "2033"
click at [360, 114] on span at bounding box center [362, 117] width 6 height 6
click at [0, 0] on input "radio" at bounding box center [0, 0] width 0 height 0
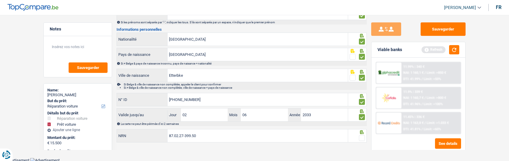
click at [359, 138] on span at bounding box center [362, 138] width 6 height 6
click at [0, 0] on input "radio" at bounding box center [0, 0] width 0 height 0
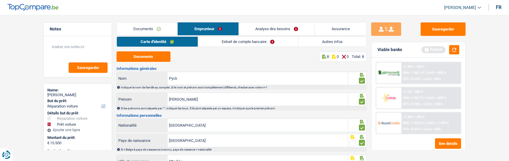
scroll to position [0, 0]
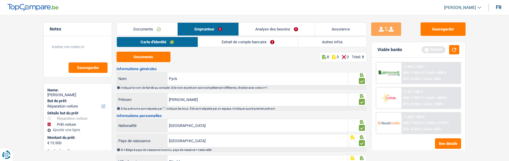
click at [257, 43] on link "Extrait de compte bancaire" at bounding box center [248, 42] width 100 height 10
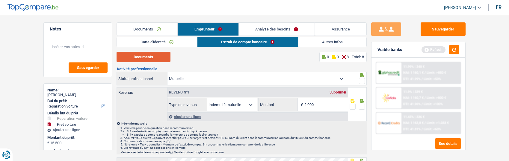
click at [163, 57] on button "Documents" at bounding box center [143, 57] width 54 height 10
click at [324, 106] on input "2.000" at bounding box center [325, 104] width 43 height 13
type input "2.093"
click at [362, 79] on span at bounding box center [362, 81] width 6 height 6
click at [0, 0] on input "radio" at bounding box center [0, 0] width 0 height 0
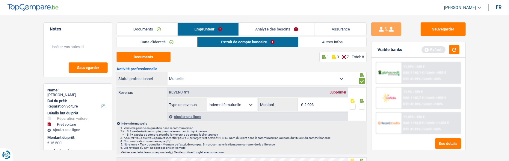
click at [359, 105] on span at bounding box center [362, 107] width 6 height 6
click at [0, 0] on input "radio" at bounding box center [0, 0] width 0 height 0
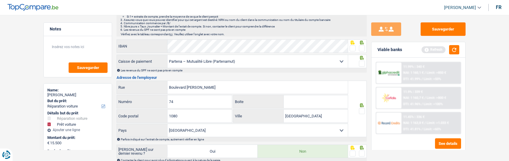
scroll to position [120, 0]
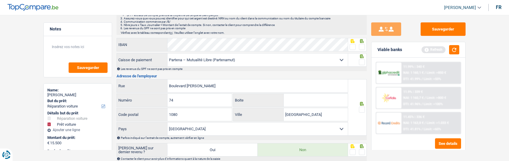
click at [360, 47] on span at bounding box center [362, 47] width 6 height 6
click at [0, 0] on input "radio" at bounding box center [0, 0] width 0 height 0
drag, startPoint x: 360, startPoint y: 60, endPoint x: 358, endPoint y: 86, distance: 25.8
click at [360, 60] on span at bounding box center [362, 62] width 6 height 6
click at [0, 0] on input "radio" at bounding box center [0, 0] width 0 height 0
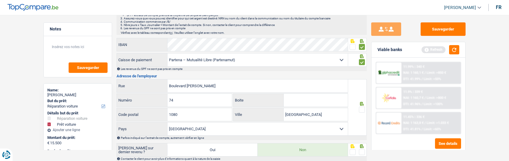
click at [361, 109] on span at bounding box center [362, 110] width 6 height 6
click at [0, 0] on input "radio" at bounding box center [0, 0] width 0 height 0
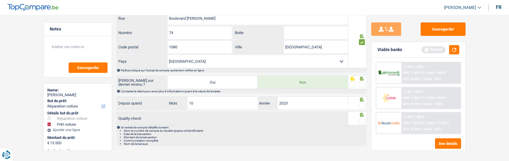
scroll to position [192, 0]
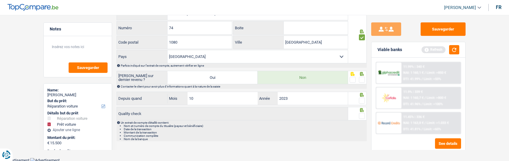
click at [359, 78] on span at bounding box center [362, 80] width 6 height 6
click at [0, 0] on input "radio" at bounding box center [0, 0] width 0 height 0
click at [361, 98] on span at bounding box center [362, 101] width 6 height 6
click at [0, 0] on input "radio" at bounding box center [0, 0] width 0 height 0
click at [361, 113] on span at bounding box center [362, 116] width 6 height 6
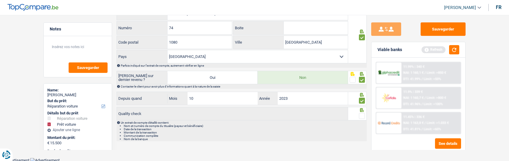
click at [0, 0] on input "radio" at bounding box center [0, 0] width 0 height 0
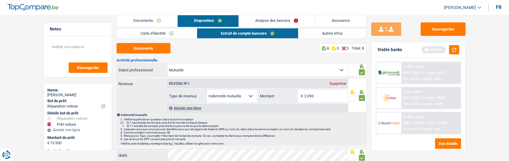
scroll to position [0, 0]
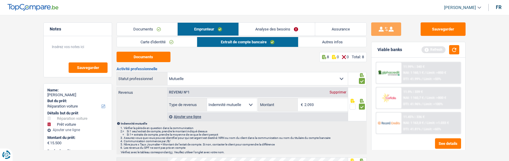
click at [326, 42] on link "Autres infos" at bounding box center [332, 42] width 68 height 10
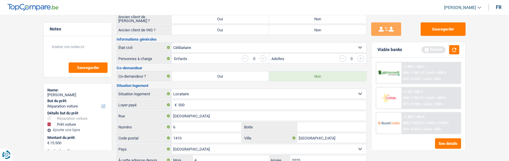
scroll to position [160, 0]
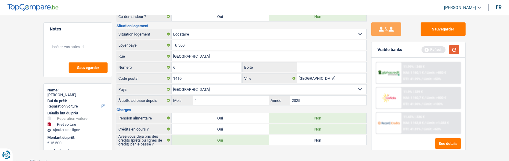
click at [456, 50] on button "button" at bounding box center [454, 49] width 10 height 9
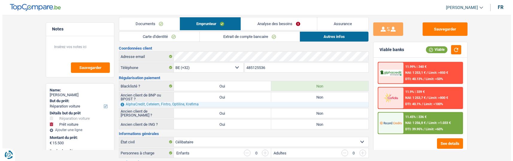
scroll to position [0, 0]
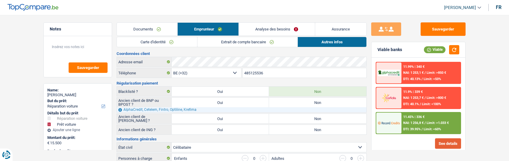
click at [441, 145] on button "See details" at bounding box center [448, 144] width 26 height 10
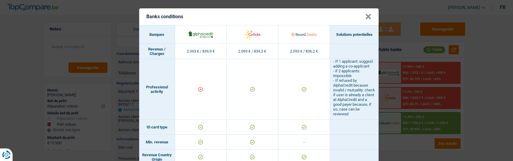
drag, startPoint x: 488, startPoint y: 37, endPoint x: 481, endPoint y: 36, distance: 7.8
click at [487, 37] on div "Banks conditions × Banques Solutions potentielles Revenus / Charges 2.093 € / 8…" at bounding box center [256, 80] width 513 height 161
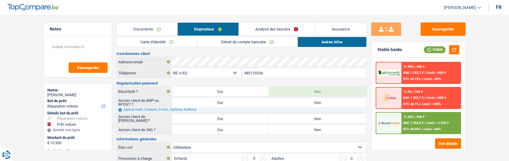
click at [420, 126] on div "11.45% | 336 € NAI: 1 256,8 € / Limit: >1.033 € DTI: 39.95% / Limit: <60%" at bounding box center [430, 123] width 59 height 21
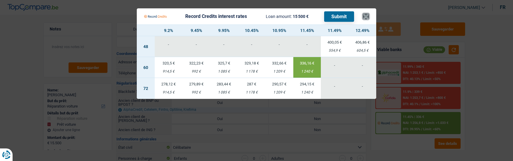
click at [367, 13] on button "×" at bounding box center [366, 16] width 6 height 6
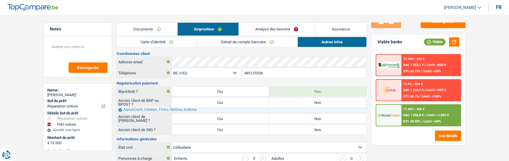
click at [246, 44] on link "Extrait de compte bancaire" at bounding box center [247, 42] width 100 height 10
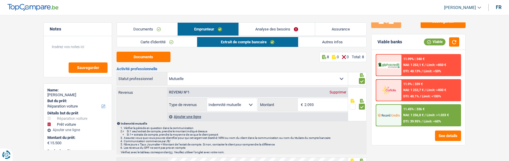
click at [277, 29] on link "Analyse des besoins" at bounding box center [277, 29] width 76 height 13
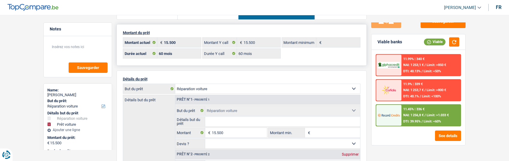
scroll to position [60, 0]
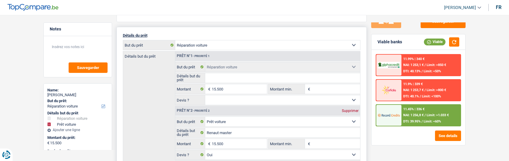
click at [236, 76] on input "Détails but du prêt" at bounding box center [282, 78] width 155 height 10
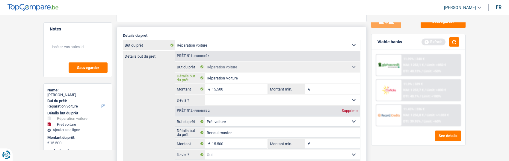
type input "Réparation Voiture"
click at [236, 100] on select "Oui Non Non répondu Sélectionner une option" at bounding box center [282, 100] width 155 height 10
select select "yes"
click at [205, 95] on select "Oui Non Non répondu Sélectionner une option" at bounding box center [282, 100] width 155 height 10
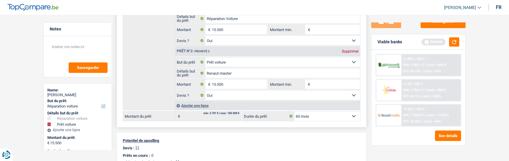
scroll to position [120, 0]
click at [347, 49] on div "Supprimer" at bounding box center [350, 51] width 20 height 4
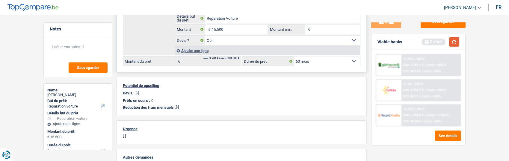
click at [454, 43] on button "button" at bounding box center [454, 41] width 10 height 9
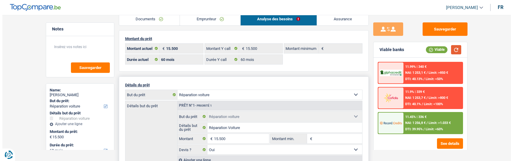
scroll to position [0, 0]
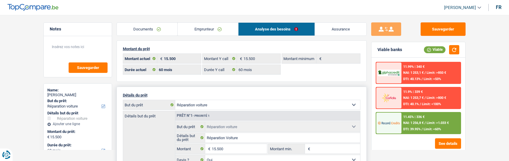
click at [434, 125] on div "11.45% | 336 € NAI: 1 256,8 € / Limit: >1.033 € DTI: 39.95% / Limit: <60%" at bounding box center [430, 123] width 59 height 21
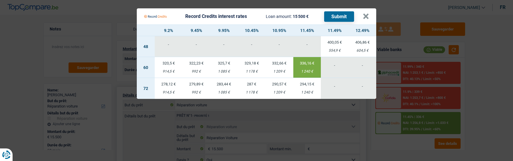
click at [224, 66] on td "325,7 € 1 085 €" at bounding box center [224, 67] width 28 height 21
type input "9,95"
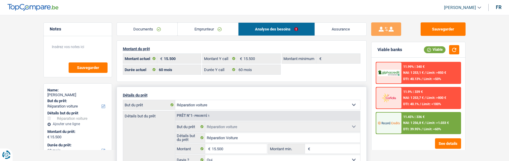
click at [421, 128] on span "/" at bounding box center [421, 130] width 1 height 4
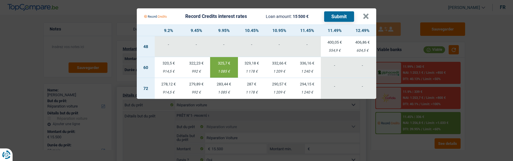
click at [336, 15] on button "Submit" at bounding box center [339, 16] width 30 height 10
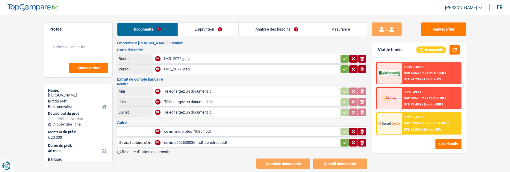
select select "renovation"
select select "48"
select select "record credits"
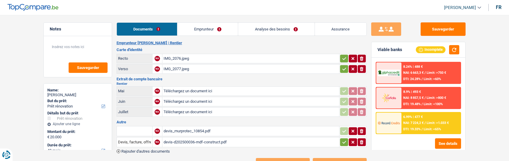
click at [183, 138] on div "devis-d202500036-mdf-construct.pdf" at bounding box center [250, 142] width 174 height 9
click at [197, 129] on div "devis_murprotec_10854.pdf" at bounding box center [250, 131] width 174 height 9
click at [202, 35] on link "Emprunteur" at bounding box center [207, 29] width 60 height 13
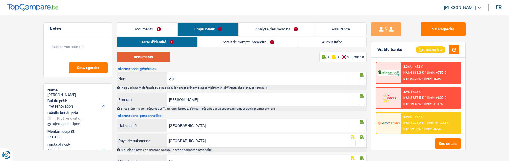
click at [158, 56] on button "Documents" at bounding box center [143, 57] width 54 height 10
click at [361, 78] on span at bounding box center [362, 81] width 6 height 6
click at [0, 0] on input "radio" at bounding box center [0, 0] width 0 height 0
click at [361, 100] on span at bounding box center [362, 102] width 6 height 6
click at [0, 0] on input "radio" at bounding box center [0, 0] width 0 height 0
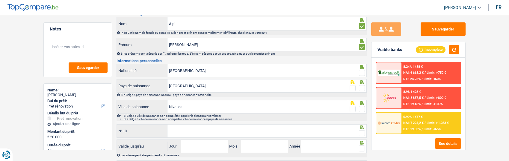
scroll to position [60, 0]
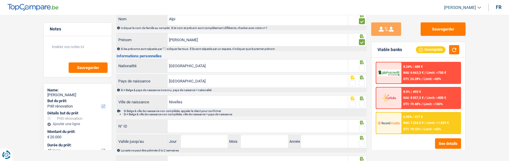
drag, startPoint x: 362, startPoint y: 66, endPoint x: 360, endPoint y: 72, distance: 5.9
click at [361, 68] on span at bounding box center [362, 68] width 6 height 6
click at [0, 0] on input "radio" at bounding box center [0, 0] width 0 height 0
drag, startPoint x: 360, startPoint y: 84, endPoint x: 345, endPoint y: 103, distance: 24.3
click at [360, 86] on div at bounding box center [362, 83] width 6 height 7
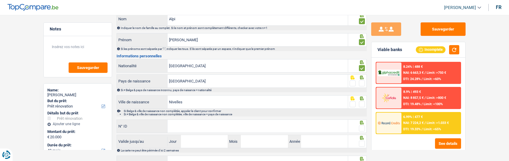
drag, startPoint x: 361, startPoint y: 100, endPoint x: 364, endPoint y: 83, distance: 17.7
click at [361, 99] on div at bounding box center [357, 101] width 19 height 13
click at [363, 81] on span at bounding box center [362, 84] width 6 height 6
click at [0, 0] on input "radio" at bounding box center [0, 0] width 0 height 0
click at [362, 103] on span at bounding box center [362, 104] width 6 height 6
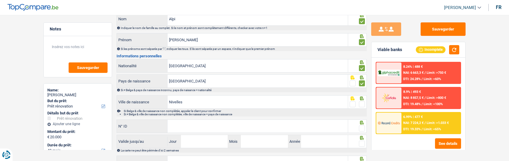
click at [0, 0] on input "radio" at bounding box center [0, 0] width 0 height 0
click at [212, 128] on input "N° ID" at bounding box center [257, 126] width 180 height 13
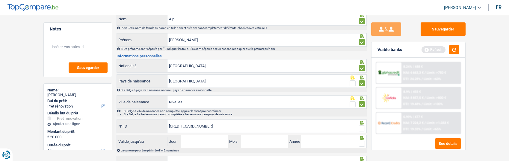
type input "595-2377683-37"
click at [362, 127] on span at bounding box center [362, 129] width 6 height 6
click at [0, 0] on input "radio" at bounding box center [0, 0] width 0 height 0
drag, startPoint x: 207, startPoint y: 141, endPoint x: 211, endPoint y: 134, distance: 7.6
click at [207, 141] on input "Jour" at bounding box center [204, 141] width 47 height 13
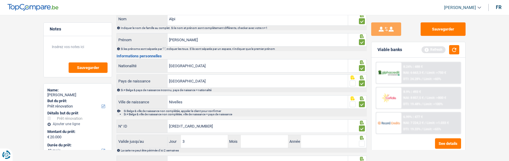
type input "30"
type input "05"
type input "2034"
click at [359, 142] on span at bounding box center [362, 144] width 6 height 6
click at [0, 0] on input "radio" at bounding box center [0, 0] width 0 height 0
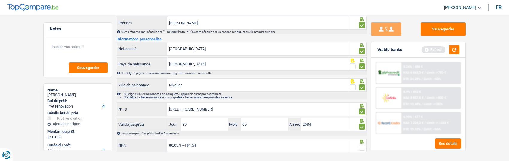
scroll to position [87, 0]
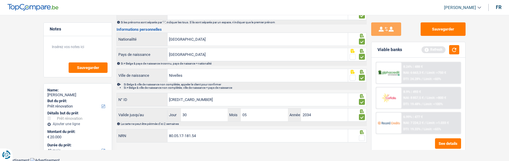
click at [362, 138] on span at bounding box center [362, 138] width 6 height 6
click at [0, 0] on input "radio" at bounding box center [0, 0] width 0 height 0
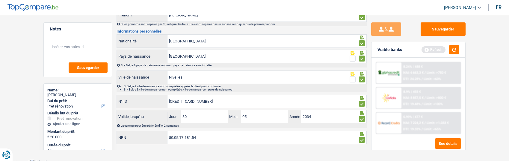
scroll to position [0, 0]
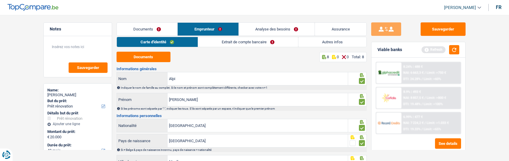
click at [239, 46] on link "Extrait de compte bancaire" at bounding box center [248, 42] width 100 height 10
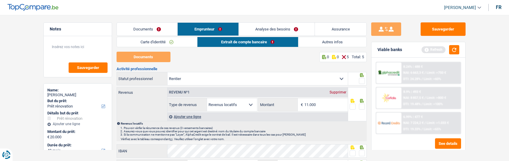
click at [327, 40] on link "Autres infos" at bounding box center [332, 42] width 68 height 10
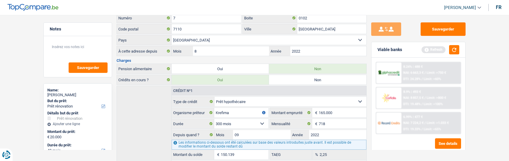
scroll to position [210, 0]
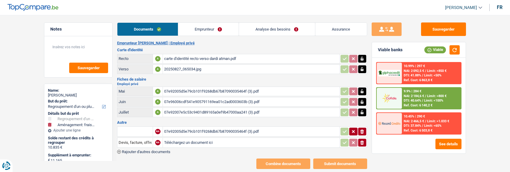
select select "refinancing"
select select "movingOrInstallation"
select select "120"
select select "cofidis"
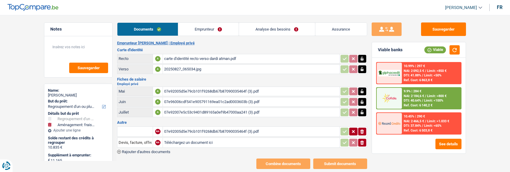
click at [226, 30] on link "Emprunteur" at bounding box center [208, 29] width 60 height 13
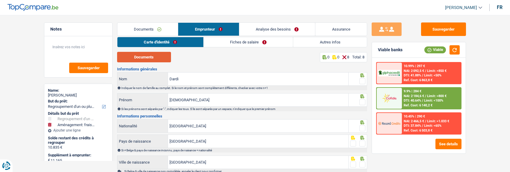
click at [160, 54] on button "Documents" at bounding box center [144, 57] width 54 height 10
drag, startPoint x: 359, startPoint y: 79, endPoint x: 360, endPoint y: 82, distance: 3.8
click at [360, 80] on span at bounding box center [362, 81] width 6 height 6
click at [0, 0] on input "radio" at bounding box center [0, 0] width 0 height 0
click at [362, 100] on span at bounding box center [362, 102] width 6 height 6
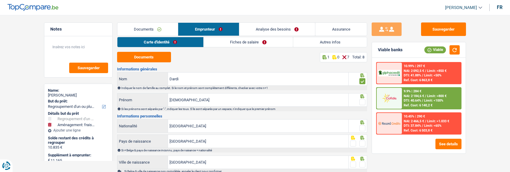
click at [0, 0] on input "radio" at bounding box center [0, 0] width 0 height 0
click at [360, 127] on span at bounding box center [362, 128] width 6 height 6
click at [0, 0] on input "radio" at bounding box center [0, 0] width 0 height 0
click at [362, 142] on span at bounding box center [362, 143] width 6 height 6
click at [0, 0] on input "radio" at bounding box center [0, 0] width 0 height 0
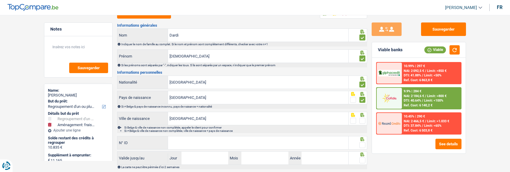
scroll to position [60, 0]
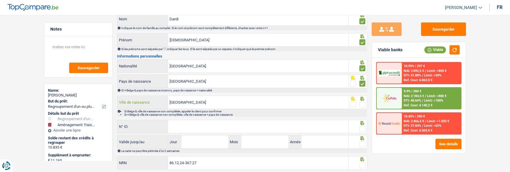
click at [270, 104] on input "[GEOGRAPHIC_DATA]" at bounding box center [258, 102] width 180 height 13
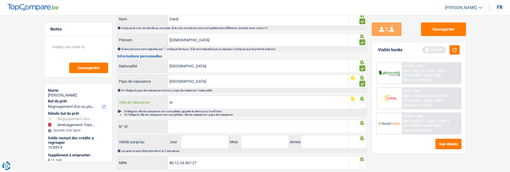
type input "e"
type input "[GEOGRAPHIC_DATA]"
click at [362, 101] on span at bounding box center [362, 104] width 6 height 6
click at [0, 0] on input "radio" at bounding box center [0, 0] width 0 height 0
click at [282, 129] on input "N° ID" at bounding box center [258, 126] width 180 height 13
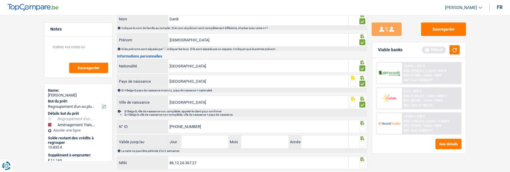
type input "[PHONE_NUMBER]"
drag, startPoint x: 361, startPoint y: 127, endPoint x: 348, endPoint y: 132, distance: 13.9
click at [361, 127] on span at bounding box center [362, 129] width 6 height 6
click at [0, 0] on input "radio" at bounding box center [0, 0] width 0 height 0
click at [209, 142] on input "Jour" at bounding box center [204, 141] width 47 height 13
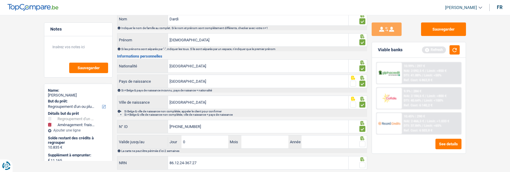
type input "05"
type input "2"
click at [209, 142] on input "05" at bounding box center [204, 141] width 47 height 13
type input "02"
type input "06"
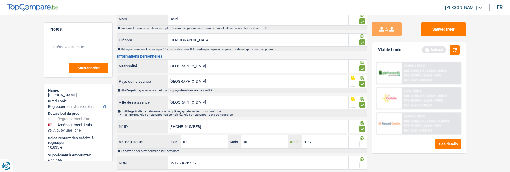
type input "2027"
click at [362, 143] on span at bounding box center [362, 144] width 6 height 6
click at [0, 0] on input "radio" at bounding box center [0, 0] width 0 height 0
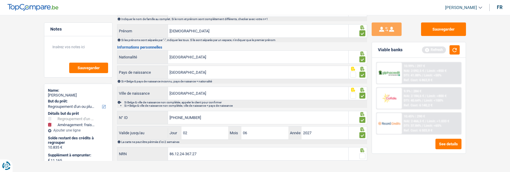
scroll to position [76, 0]
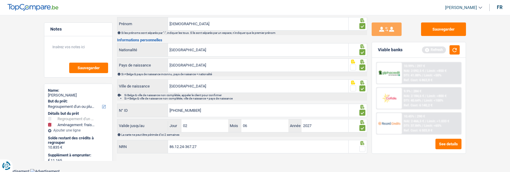
click at [361, 148] on span at bounding box center [362, 149] width 6 height 6
click at [0, 0] on input "radio" at bounding box center [0, 0] width 0 height 0
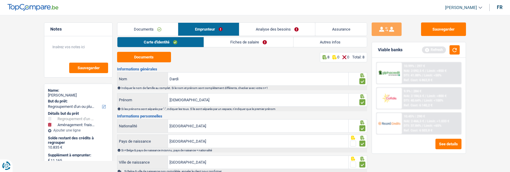
click at [258, 42] on link "Fiches de salaire" at bounding box center [248, 42] width 89 height 10
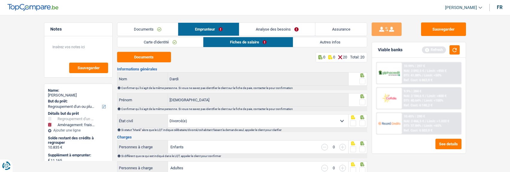
click at [362, 79] on span at bounding box center [362, 81] width 6 height 6
click at [0, 0] on input "radio" at bounding box center [0, 0] width 0 height 0
click at [361, 101] on span at bounding box center [362, 102] width 6 height 6
click at [0, 0] on input "radio" at bounding box center [0, 0] width 0 height 0
click at [161, 60] on button "Documents" at bounding box center [144, 57] width 54 height 10
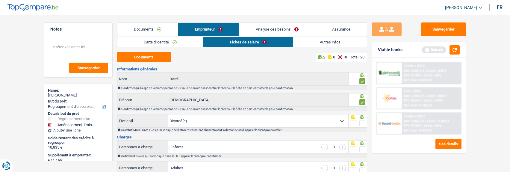
click at [365, 120] on span at bounding box center [362, 123] width 6 height 6
click at [0, 0] on input "radio" at bounding box center [0, 0] width 0 height 0
click at [362, 151] on div at bounding box center [362, 148] width 6 height 7
click at [362, 148] on span at bounding box center [362, 149] width 6 height 6
click at [0, 0] on input "radio" at bounding box center [0, 0] width 0 height 0
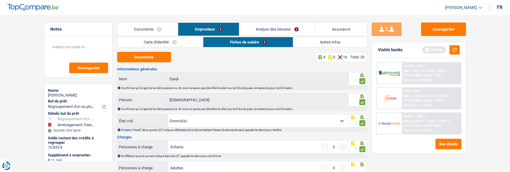
scroll to position [30, 0]
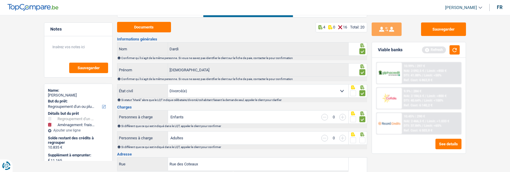
click at [364, 140] on span at bounding box center [362, 140] width 6 height 6
click at [0, 0] on input "radio" at bounding box center [0, 0] width 0 height 0
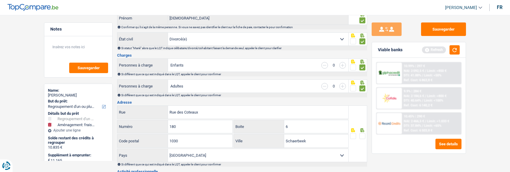
scroll to position [90, 0]
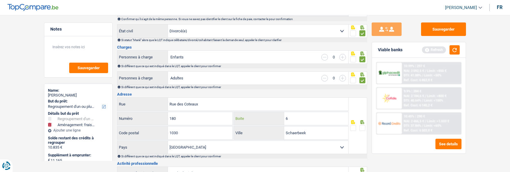
click at [319, 118] on input "6" at bounding box center [316, 118] width 64 height 13
drag, startPoint x: 362, startPoint y: 126, endPoint x: 361, endPoint y: 130, distance: 4.2
click at [362, 127] on span at bounding box center [362, 128] width 6 height 6
click at [0, 0] on input "radio" at bounding box center [0, 0] width 0 height 0
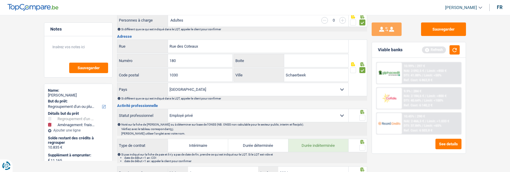
scroll to position [150, 0]
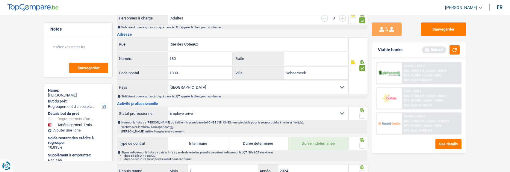
click at [359, 113] on span at bounding box center [362, 116] width 6 height 6
click at [0, 0] on input "radio" at bounding box center [0, 0] width 0 height 0
click at [361, 142] on span at bounding box center [362, 145] width 6 height 6
click at [0, 0] on input "radio" at bounding box center [0, 0] width 0 height 0
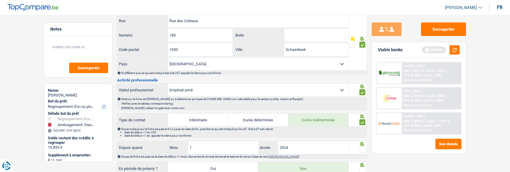
scroll to position [210, 0]
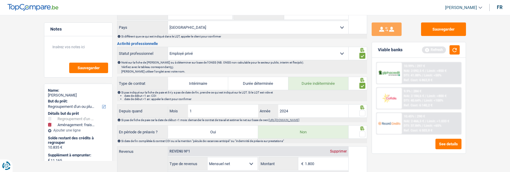
click at [364, 111] on span at bounding box center [362, 113] width 6 height 6
click at [0, 0] on input "radio" at bounding box center [0, 0] width 0 height 0
click at [363, 133] on span at bounding box center [362, 134] width 6 height 6
click at [0, 0] on input "radio" at bounding box center [0, 0] width 0 height 0
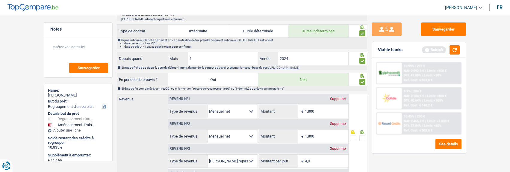
scroll to position [269, 0]
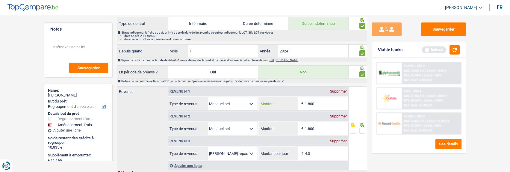
click at [323, 103] on input "1.800" at bounding box center [326, 103] width 43 height 13
type input "1.869"
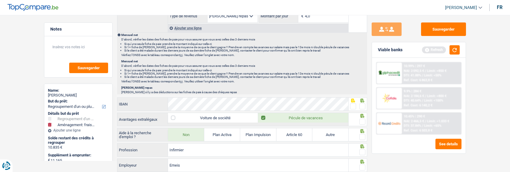
scroll to position [421, 0]
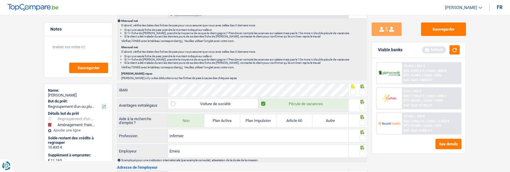
click at [362, 90] on span at bounding box center [362, 92] width 6 height 6
click at [0, 0] on input "radio" at bounding box center [0, 0] width 0 height 0
drag, startPoint x: 361, startPoint y: 103, endPoint x: 359, endPoint y: 109, distance: 6.8
click at [361, 104] on div at bounding box center [362, 107] width 6 height 7
drag, startPoint x: 361, startPoint y: 108, endPoint x: 361, endPoint y: 120, distance: 12.0
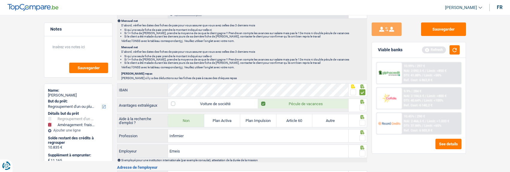
click at [361, 108] on span at bounding box center [362, 107] width 6 height 6
click at [0, 0] on input "radio" at bounding box center [0, 0] width 0 height 0
click at [361, 121] on span at bounding box center [362, 123] width 6 height 6
click at [0, 0] on input "radio" at bounding box center [0, 0] width 0 height 0
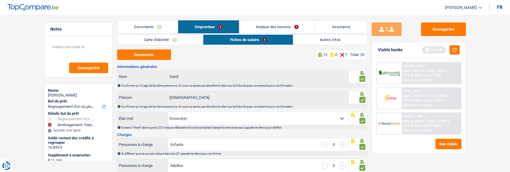
scroll to position [0, 0]
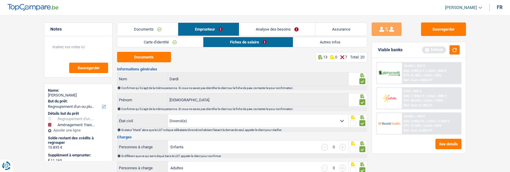
click at [148, 30] on link "Documents" at bounding box center [147, 29] width 61 height 13
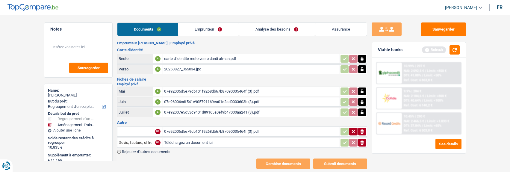
click at [130, 129] on input "text" at bounding box center [135, 132] width 33 height 10
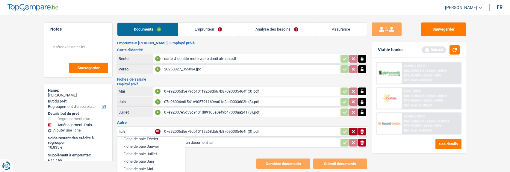
scroll to position [44, 0]
click at [144, 165] on li "Fiche de paie Mai" at bounding box center [150, 168] width 61 height 7
type input "Fiche de paie Mai"
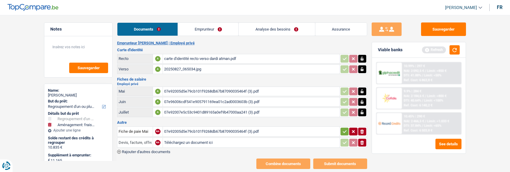
click at [131, 140] on input "Devis, facture, offre, bon de commande" at bounding box center [135, 143] width 33 height 10
click at [149, 169] on li "Fiche de paie Juin" at bounding box center [150, 172] width 61 height 7
type input "Fiche de paie Juin"
click at [131, 150] on span "Rajouter d'autres documents" at bounding box center [146, 152] width 48 height 4
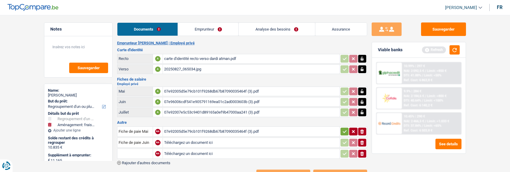
click at [131, 149] on input "text" at bounding box center [135, 154] width 33 height 10
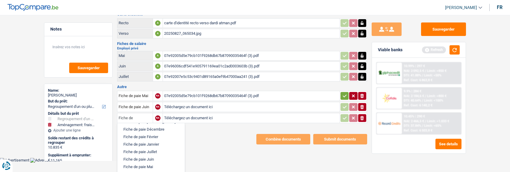
scroll to position [30, 0]
click at [157, 136] on li "Fiche de paie Juillet" at bounding box center [150, 139] width 61 height 7
type input "Fiche de paie Juillet"
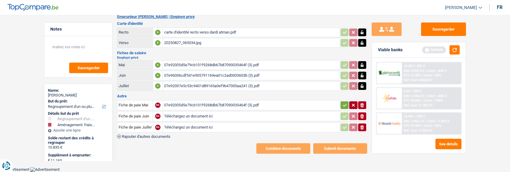
scroll to position [22, 0]
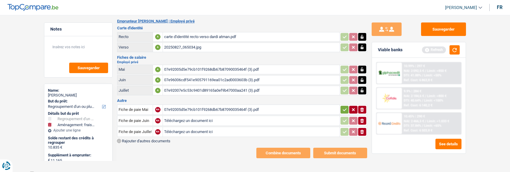
click at [217, 105] on div "07e92005d5e79cb101f9268db67b87090035464f (3).pdf" at bounding box center [251, 109] width 174 height 9
click at [201, 65] on div "07e92005d5e79cb101f9268db67b87090035464f (3).pdf" at bounding box center [251, 69] width 174 height 9
click at [262, 108] on div "07e92005d5e79cb101f9268db67b87090035464f (3).pdf" at bounding box center [251, 109] width 174 height 9
click at [360, 107] on icon "ionicons-v5-e" at bounding box center [361, 110] width 5 height 6
type input "C:\fakepath\07e92005d5e13b9701f9268d6b71ce2300353989 (3).pdf"
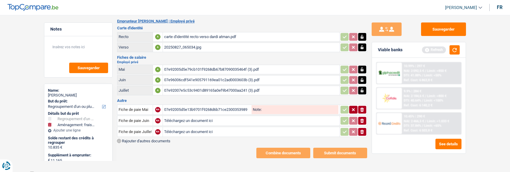
click at [275, 106] on input "Note:" at bounding box center [300, 109] width 77 height 9
type input "F"
click at [141, 107] on input "Fiche de paie Mai" at bounding box center [135, 110] width 33 height 10
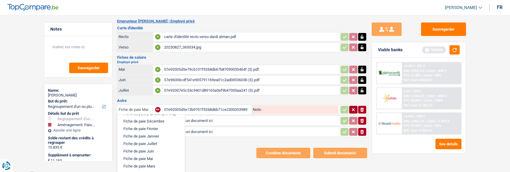
scroll to position [30, 0]
click at [143, 143] on li "Fiche de paie Mai" at bounding box center [150, 146] width 61 height 7
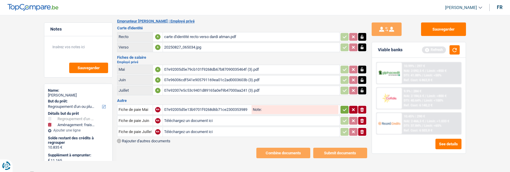
click at [343, 107] on icon "button" at bounding box center [344, 110] width 5 height 6
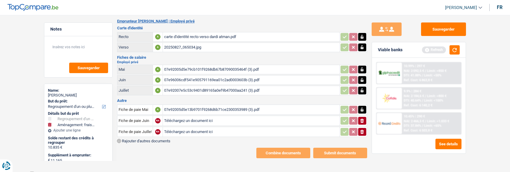
type input "C:\fakepath\07e92007e5c53c9401d89165a0ef9b47000aa241 (3).pdf"
type input "C:\fakepath\07e96006cdf541e905791169ea01c2ad0003603b (3).pdf"
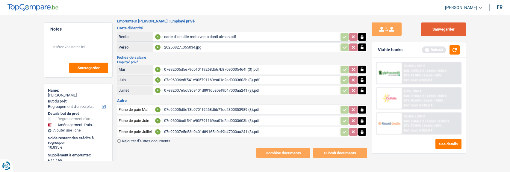
click at [448, 35] on button "Sauvegarder" at bounding box center [443, 28] width 45 height 13
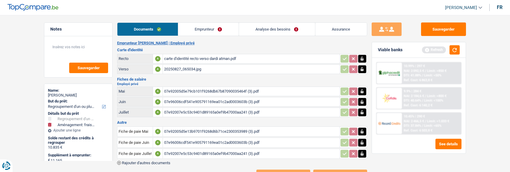
click at [208, 33] on link "Emprunteur" at bounding box center [208, 29] width 60 height 13
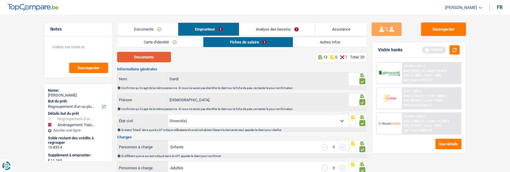
click at [154, 55] on button "Documents" at bounding box center [144, 57] width 54 height 10
click at [151, 32] on link "Documents" at bounding box center [147, 29] width 61 height 13
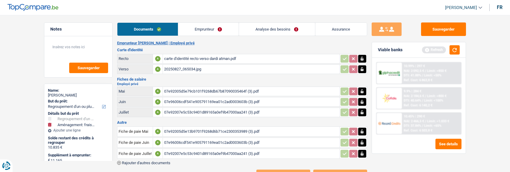
click at [198, 89] on div "07e92005d5e79cb101f9268db67b87090035464f (3).pdf" at bounding box center [251, 91] width 174 height 9
click at [249, 100] on div "07e96006cdf541e905791169ea01c2ad0003603b (3).pdf" at bounding box center [251, 101] width 174 height 9
click at [222, 112] on div "07e92007e5c53c9401d89165a0ef9b47000aa241 (3).pdf" at bounding box center [251, 112] width 174 height 9
click at [282, 34] on link "Analyse des besoins" at bounding box center [277, 29] width 76 height 13
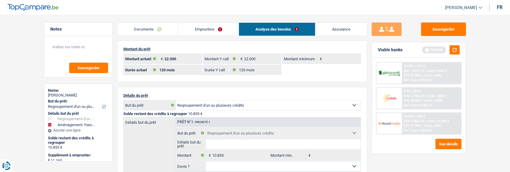
click at [224, 29] on link "Emprunteur" at bounding box center [208, 29] width 60 height 13
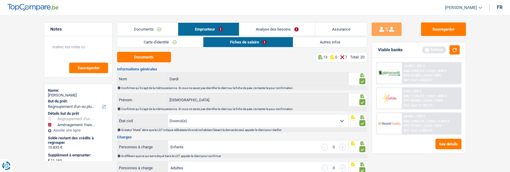
click at [147, 30] on link "Documents" at bounding box center [147, 29] width 61 height 13
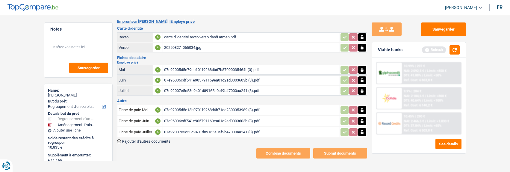
scroll to position [22, 0]
click at [206, 105] on div "07e92005d5e13b9701f9268d6b71ce2300353989 (3).pdf" at bounding box center [251, 109] width 174 height 9
click at [188, 87] on div "07e92007e5c53c9401d89165a0ef9b47000aa241 (3).pdf" at bounding box center [251, 90] width 174 height 9
drag, startPoint x: 201, startPoint y: 67, endPoint x: 201, endPoint y: 64, distance: 3.3
click at [201, 65] on div "07e92005d5e79cb101f9268db67b87090035464f (3).pdf" at bounding box center [251, 69] width 174 height 9
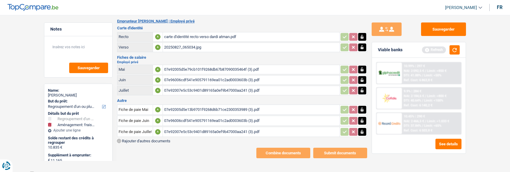
click at [189, 107] on div "07e92005d5e13b9701f9268d6b71ce2300353989 (3).pdf" at bounding box center [251, 109] width 174 height 9
drag, startPoint x: 185, startPoint y: 115, endPoint x: 195, endPoint y: 64, distance: 52.0
click at [185, 112] on table "Fiche de paie Mai A 07e92005d5e13b9701f9268d6b71ce2300353989 (3).pdf Fiche de p…" at bounding box center [242, 121] width 250 height 34
click at [183, 116] on div "07e96006cdf541e905791169ea01c2ad0003603b (3).pdf" at bounding box center [251, 120] width 174 height 9
click at [193, 131] on div "07e92007e5c53c9401d89165a0ef9b47000aa241 (3).pdf" at bounding box center [251, 131] width 174 height 9
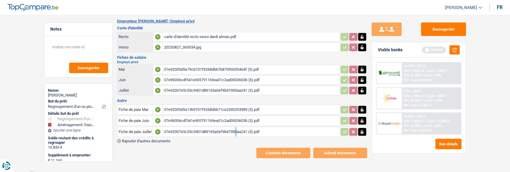
scroll to position [0, 0]
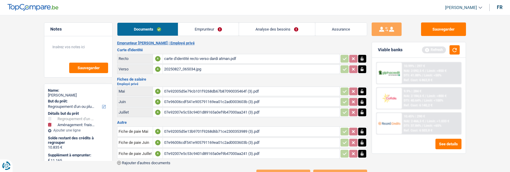
click at [200, 22] on li "Emprunteur" at bounding box center [208, 28] width 61 height 13
click at [205, 30] on link "Emprunteur" at bounding box center [208, 29] width 60 height 13
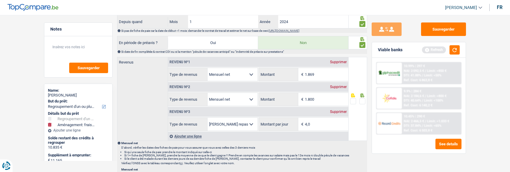
scroll to position [299, 0]
click at [249, 94] on select "Allocation d'handicap Allocations chômage Allocations familiales Chèques repas …" at bounding box center [232, 98] width 50 height 13
select select "other"
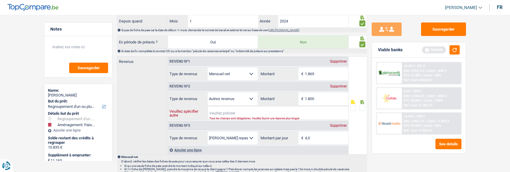
click at [239, 108] on input "Veuillez spécifier autre" at bounding box center [278, 113] width 140 height 13
type input "2e Job Anima"
click at [361, 108] on span at bounding box center [362, 108] width 6 height 6
click at [0, 0] on input "radio" at bounding box center [0, 0] width 0 height 0
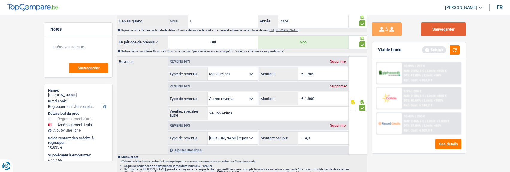
click at [440, 33] on button "Sauvegarder" at bounding box center [443, 28] width 45 height 13
